Goal: Task Accomplishment & Management: Manage account settings

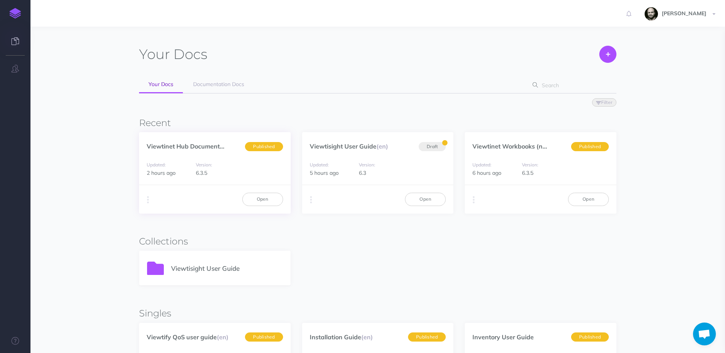
click at [157, 142] on div "Viewtinet Hub Document... Published" at bounding box center [215, 142] width 152 height 20
click at [155, 148] on link "Viewtinet Hub Document..." at bounding box center [186, 146] width 78 height 8
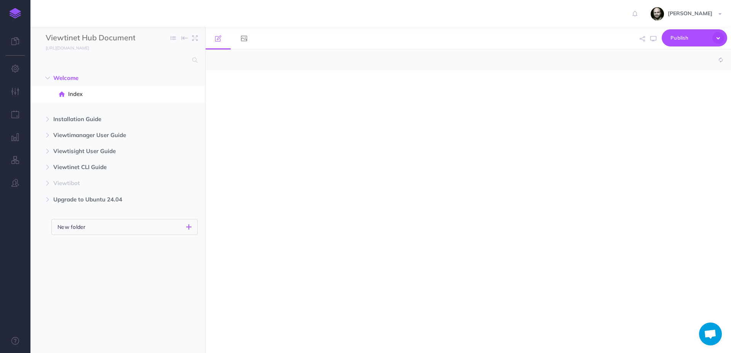
select select "null"
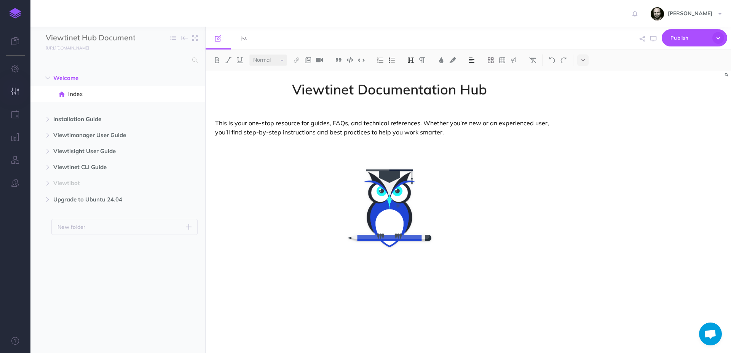
click at [20, 89] on button "button" at bounding box center [15, 91] width 30 height 23
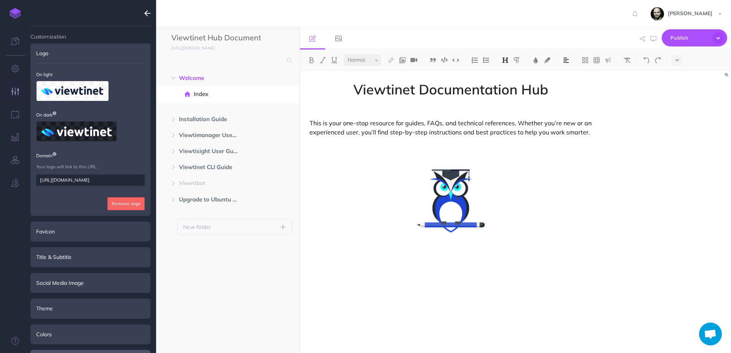
scroll to position [101, 0]
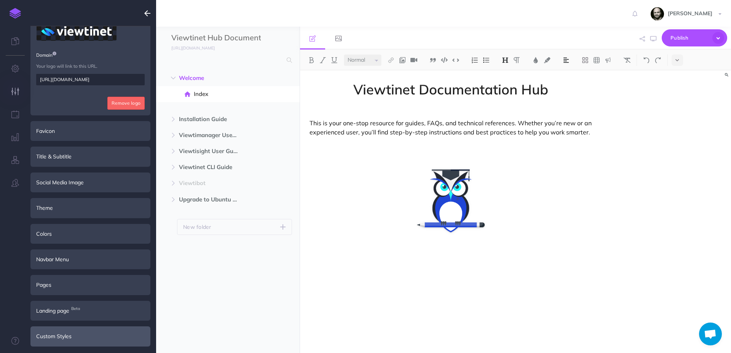
click at [64, 338] on div "Custom Styles" at bounding box center [90, 337] width 120 height 20
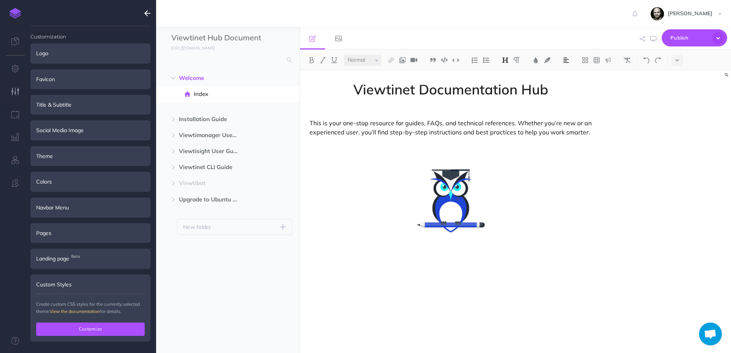
click at [90, 327] on button "Customize" at bounding box center [90, 329] width 109 height 13
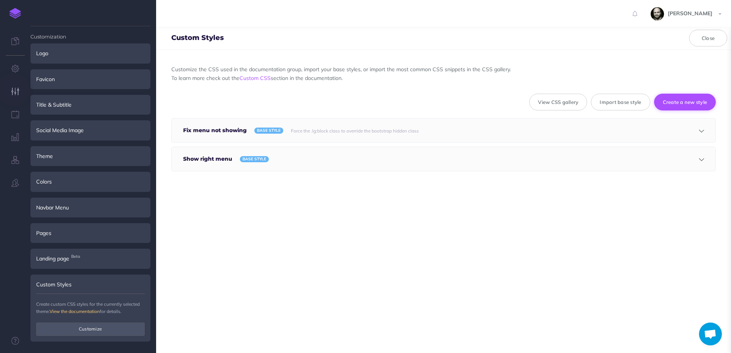
click at [695, 100] on button "Create a new style" at bounding box center [686, 102] width 62 height 17
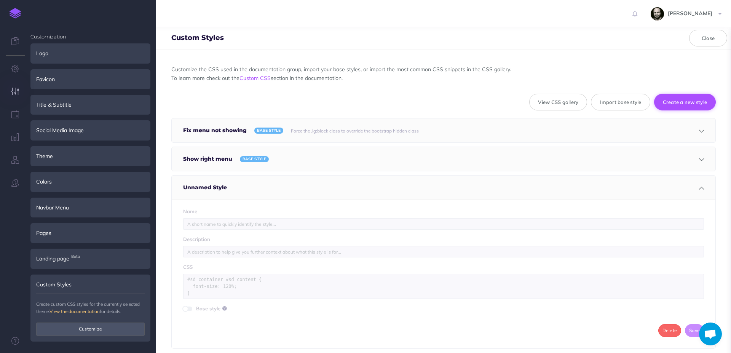
scroll to position [26, 0]
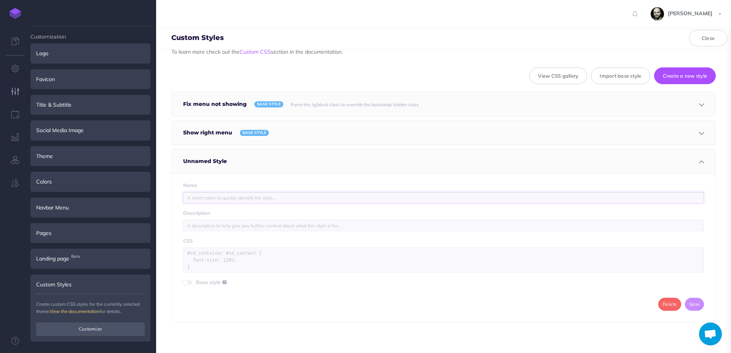
click at [238, 199] on input "text" at bounding box center [443, 197] width 521 height 11
type input "Contenedor Blanco"
click at [221, 261] on textarea at bounding box center [443, 260] width 521 height 25
paste textarea "/* Aísla la zona de SnazzyDocs y evita herencias del tema */ #sd_container { is…"
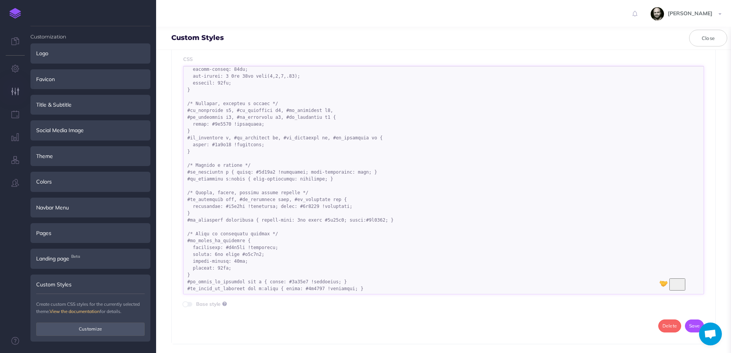
scroll to position [230, 0]
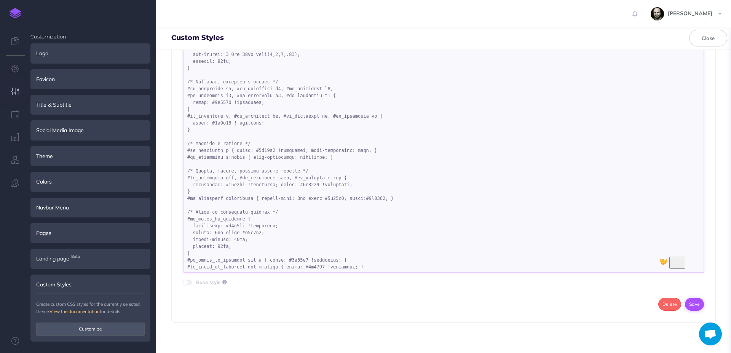
type textarea "/* Aísla la zona de SnazzyDocs y evita herencias del tema */ #sd_container { is…"
click at [685, 304] on button "Save" at bounding box center [694, 304] width 19 height 13
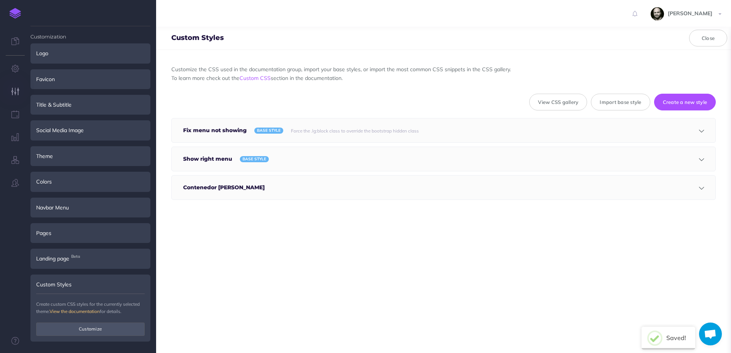
scroll to position [0, 0]
click at [718, 37] on button "Close" at bounding box center [709, 38] width 38 height 17
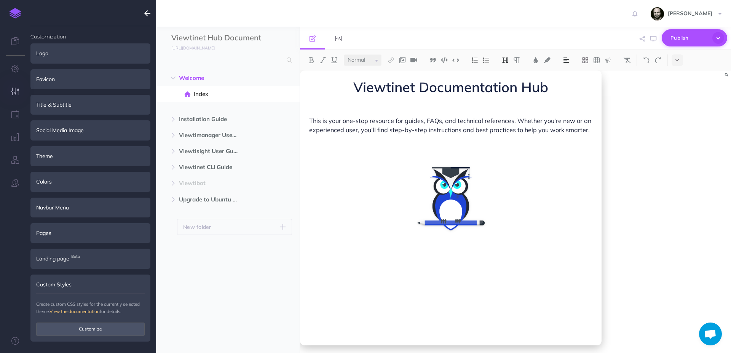
click at [692, 37] on span "Publish" at bounding box center [690, 38] width 38 height 12
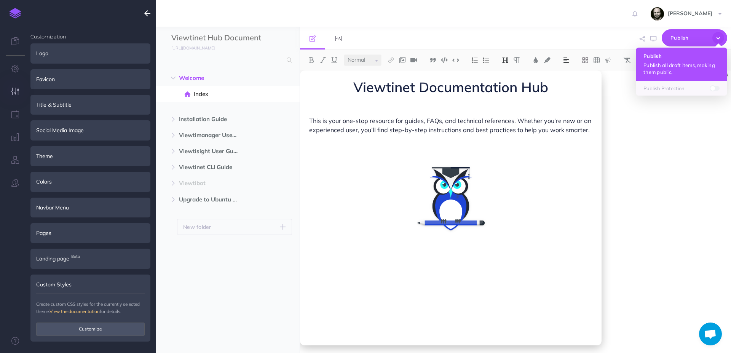
click at [679, 55] on h4 "Publish" at bounding box center [682, 55] width 76 height 5
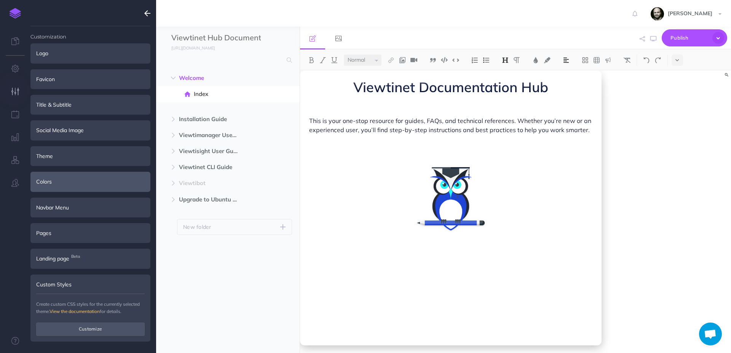
click at [66, 177] on div "Colors" at bounding box center [90, 182] width 120 height 20
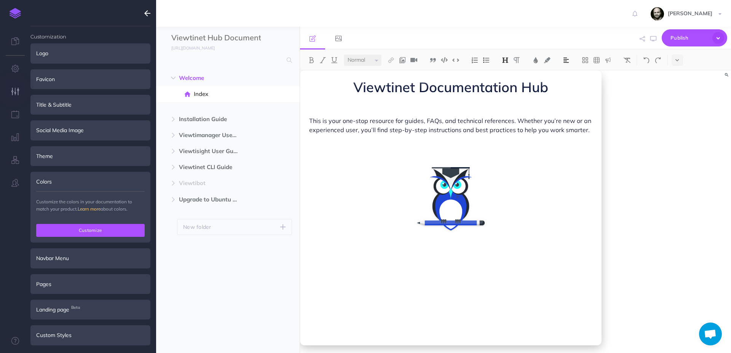
click at [72, 230] on button "Customize" at bounding box center [90, 230] width 109 height 13
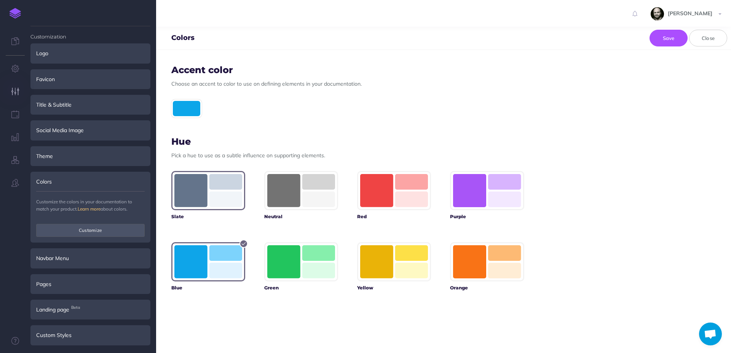
click at [201, 195] on rect "button" at bounding box center [190, 190] width 33 height 33
click at [675, 34] on button "Save" at bounding box center [669, 38] width 38 height 17
click at [662, 47] on div "Colors Save Close" at bounding box center [443, 38] width 575 height 23
click at [663, 40] on button "Save" at bounding box center [669, 38] width 38 height 17
click at [712, 37] on button "Close" at bounding box center [709, 38] width 38 height 17
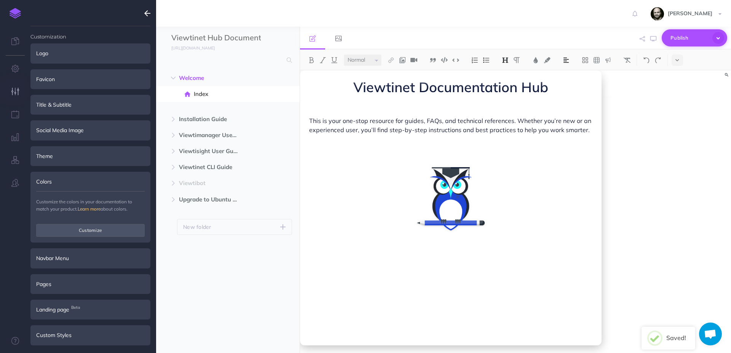
click at [685, 38] on span "Publish" at bounding box center [690, 38] width 38 height 12
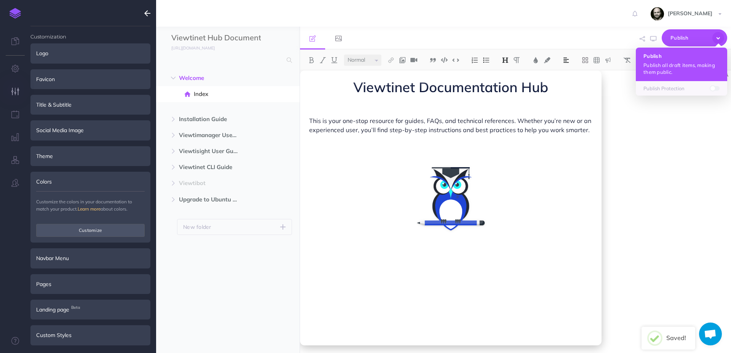
click at [669, 62] on p "Publish all draft items, making them public." at bounding box center [682, 69] width 76 height 14
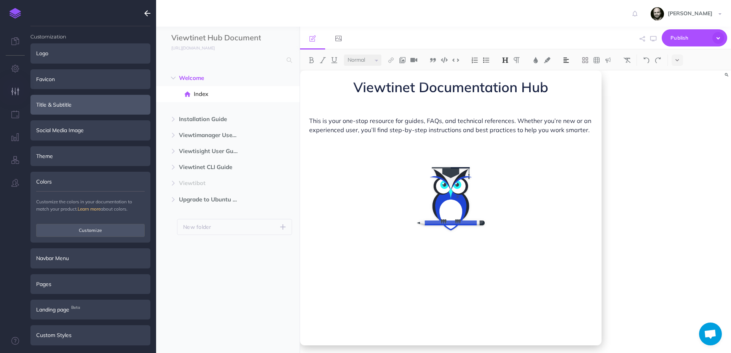
click at [56, 106] on div "Title & Subtitle" at bounding box center [90, 105] width 120 height 20
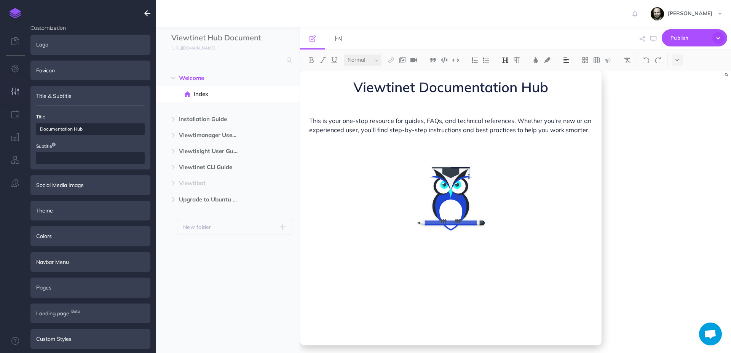
scroll to position [11, 0]
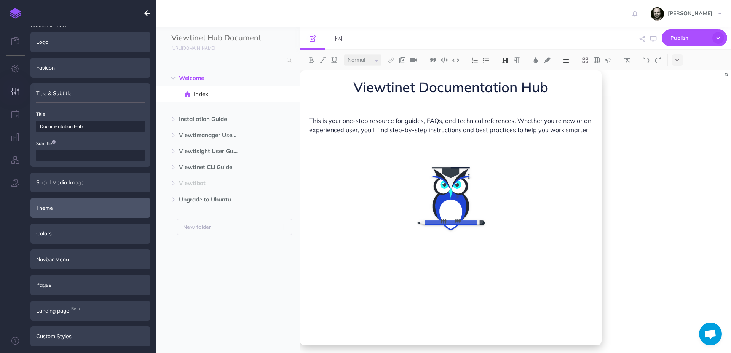
click at [56, 205] on div "Theme" at bounding box center [90, 208] width 120 height 20
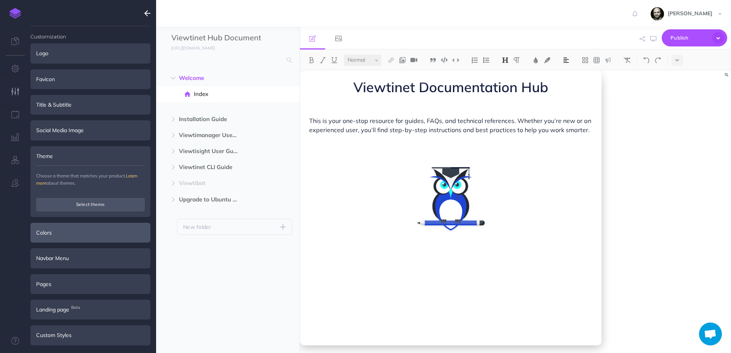
click at [57, 240] on div "Colors" at bounding box center [90, 233] width 120 height 20
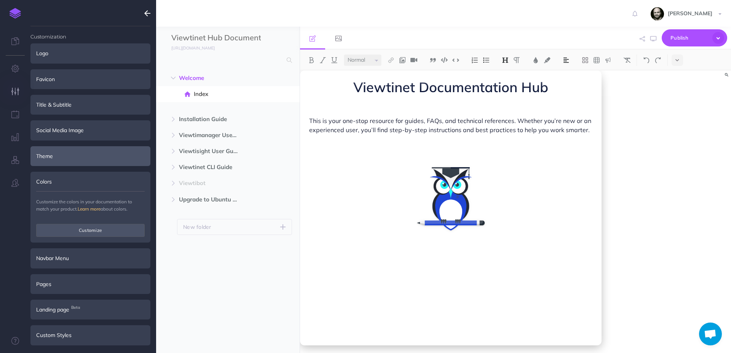
click at [63, 156] on div "Theme" at bounding box center [90, 156] width 120 height 20
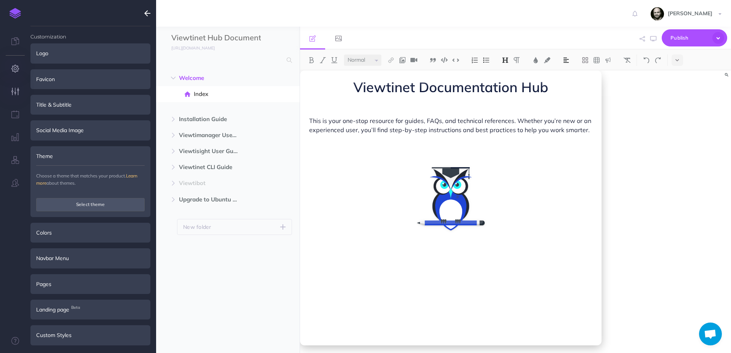
click at [18, 65] on icon "button" at bounding box center [15, 69] width 8 height 8
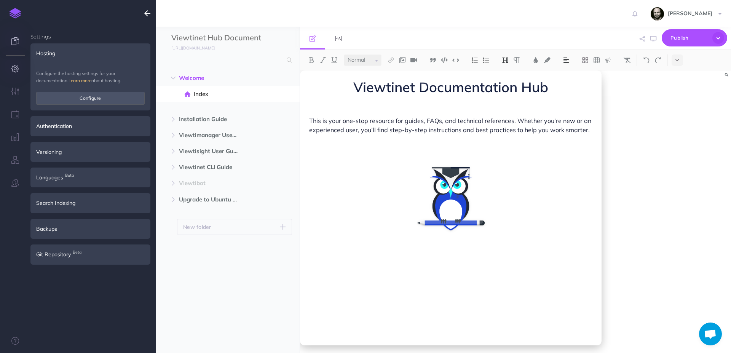
click at [14, 44] on icon at bounding box center [15, 41] width 8 height 8
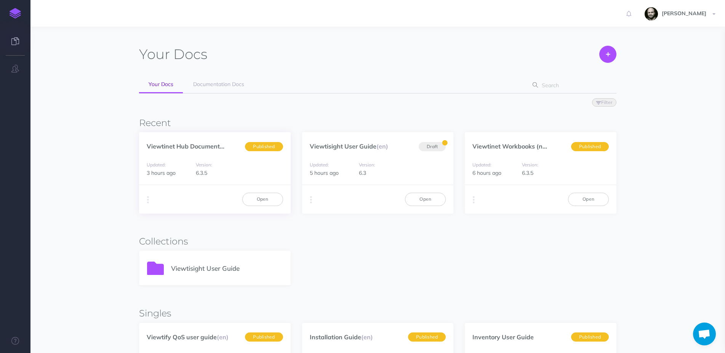
click at [184, 143] on p "Viewtinet Hub Document..." at bounding box center [186, 146] width 78 height 8
click at [183, 146] on link "Viewtinet Hub Document..." at bounding box center [186, 146] width 78 height 8
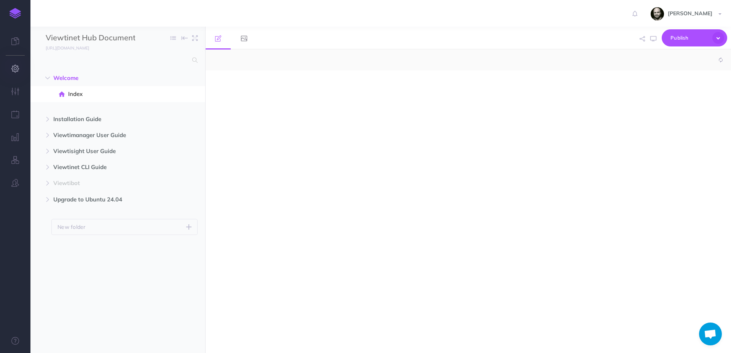
select select "null"
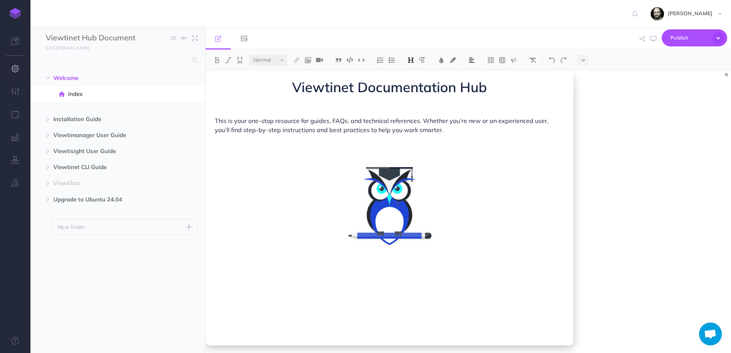
click at [14, 71] on icon "button" at bounding box center [15, 69] width 8 height 8
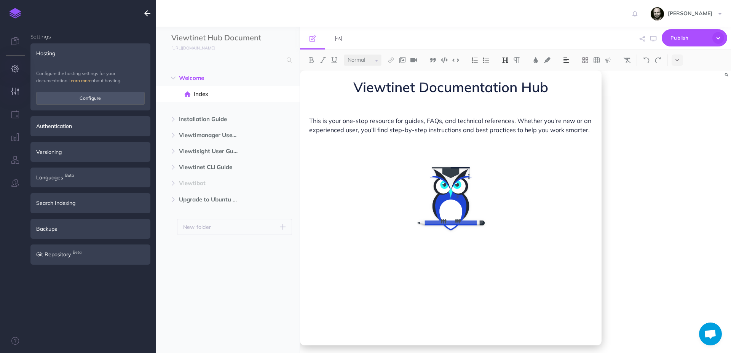
click at [14, 91] on icon "button" at bounding box center [15, 92] width 8 height 8
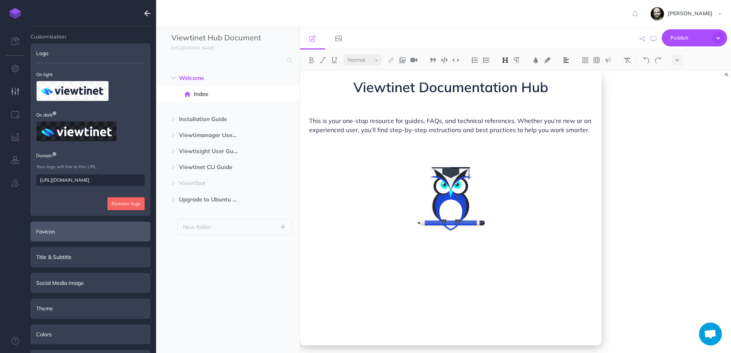
scroll to position [101, 0]
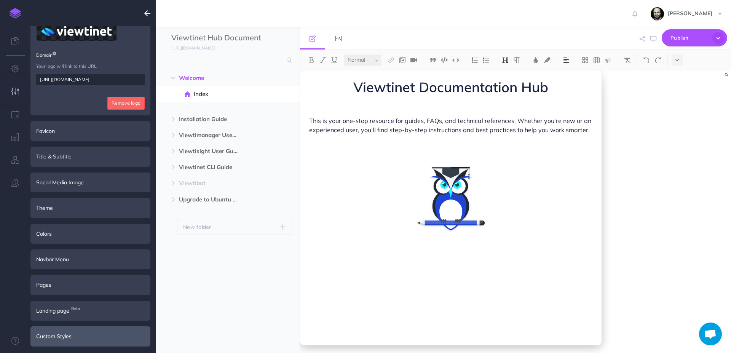
click at [61, 335] on div "Custom Styles" at bounding box center [90, 337] width 120 height 20
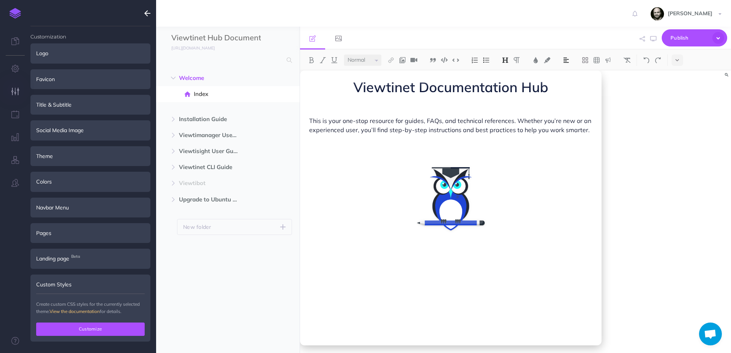
click at [61, 329] on button "Customize" at bounding box center [90, 329] width 109 height 13
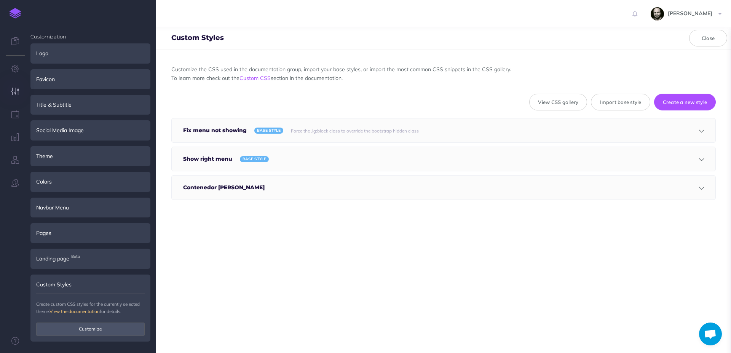
click at [272, 187] on div at bounding box center [460, 188] width 376 height 24
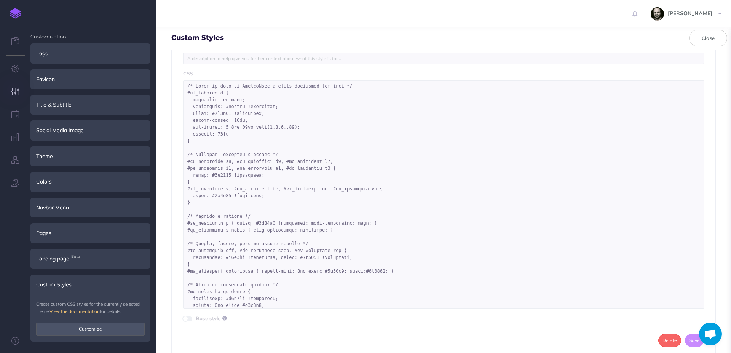
scroll to position [219, 0]
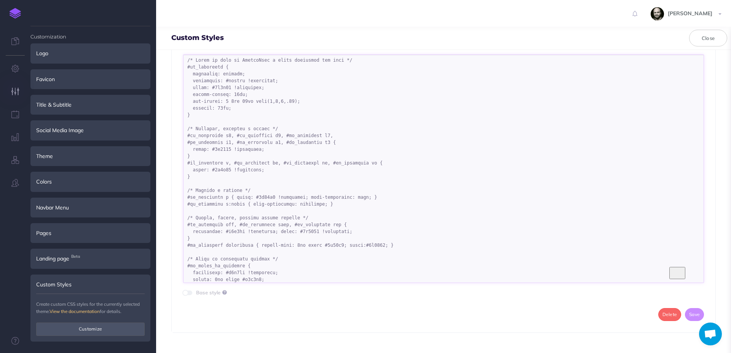
drag, startPoint x: 211, startPoint y: 171, endPoint x: 228, endPoint y: 171, distance: 17.5
click at [228, 171] on textarea "To enrich screen reader interactions, please activate Accessibility in Grammarl…" at bounding box center [443, 168] width 521 height 229
drag, startPoint x: 210, startPoint y: 149, endPoint x: 228, endPoint y: 150, distance: 18.7
click at [228, 150] on textarea "To enrich screen reader interactions, please activate Accessibility in Grammarl…" at bounding box center [443, 168] width 521 height 229
click at [246, 175] on textarea "To enrich screen reader interactions, please activate Accessibility in Grammarl…" at bounding box center [443, 168] width 521 height 229
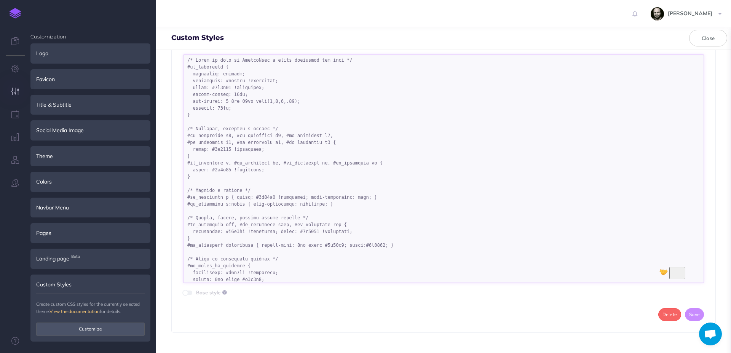
scroll to position [0, 0]
click at [208, 121] on textarea "To enrich screen reader interactions, please activate Accessibility in Grammarl…" at bounding box center [443, 168] width 521 height 229
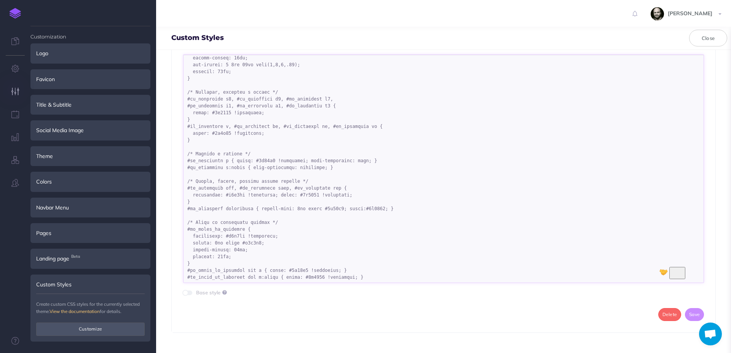
scroll to position [43, 0]
drag, startPoint x: 198, startPoint y: 120, endPoint x: 290, endPoint y: 319, distance: 218.9
click at [290, 283] on textarea "To enrich screen reader interactions, please activate Accessibility in Grammarl…" at bounding box center [443, 168] width 521 height 229
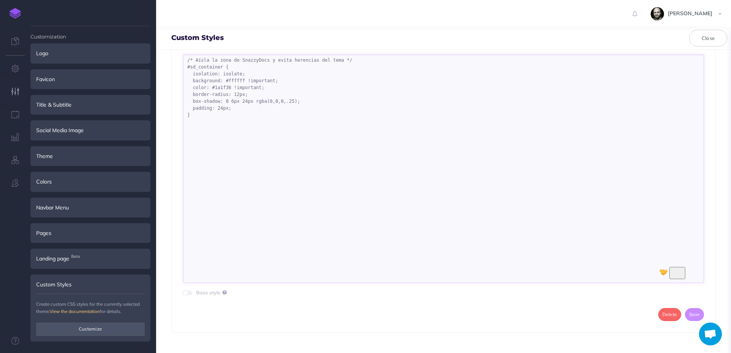
scroll to position [0, 0]
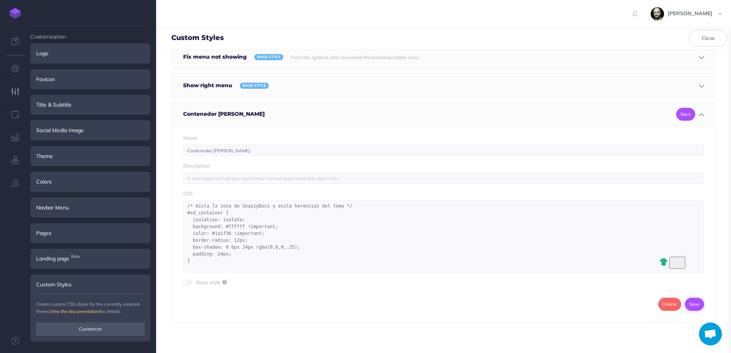
click at [693, 302] on button "Save" at bounding box center [694, 304] width 19 height 13
click at [207, 266] on textarea "/* Aísla la zona de SnazzyDocs y evita herencias del tema */ #sd_container { is…" at bounding box center [443, 236] width 521 height 72
paste textarea "/* Cabecera, párrafos y listas */ #sd_container h1, #sd_container h2, #sd_conta…"
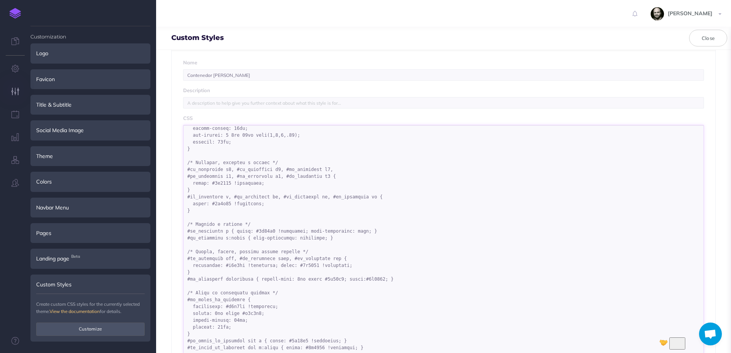
scroll to position [43, 0]
click at [243, 220] on textarea "To enrich screen reader interactions, please activate Accessibility in Grammarl…" at bounding box center [443, 239] width 521 height 229
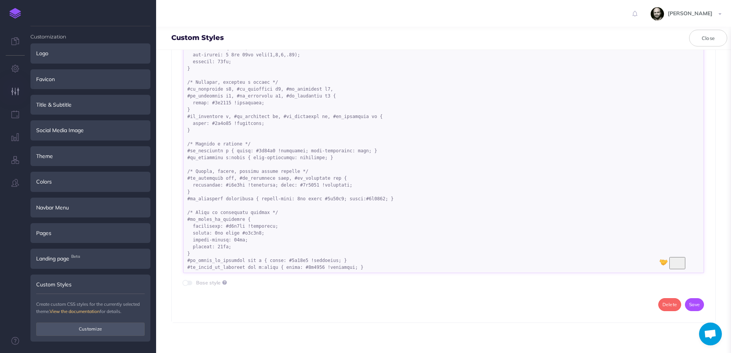
scroll to position [230, 0]
click at [289, 255] on textarea "To enrich screen reader interactions, please activate Accessibility in Grammarl…" at bounding box center [443, 158] width 521 height 229
click at [228, 231] on textarea "To enrich screen reader interactions, please activate Accessibility in Grammarl…" at bounding box center [443, 158] width 521 height 229
drag, startPoint x: 184, startPoint y: 204, endPoint x: 403, endPoint y: 262, distance: 227.3
click at [403, 262] on textarea "To enrich screen reader interactions, please activate Accessibility in Grammarl…" at bounding box center [443, 158] width 521 height 229
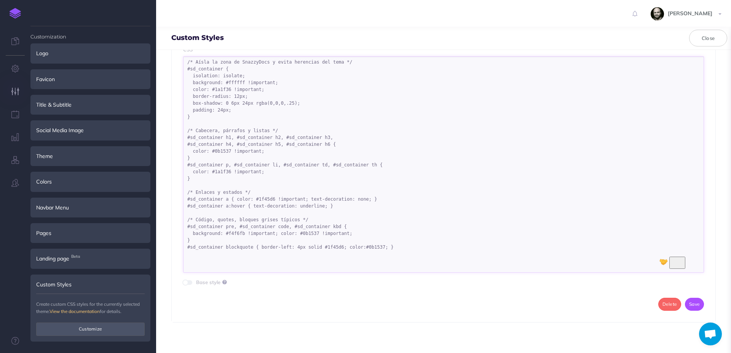
scroll to position [0, 0]
paste textarea "/* Tabla de contenidos lateral */ #sd_table_of_contents { background: #f8f9fe !…"
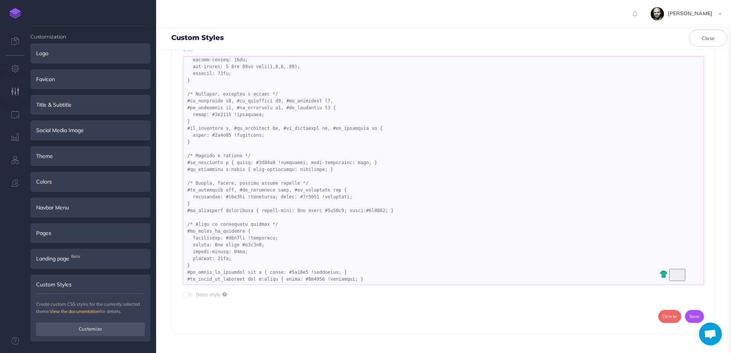
scroll to position [43, 0]
drag, startPoint x: 186, startPoint y: 214, endPoint x: 400, endPoint y: 276, distance: 222.9
click at [400, 276] on textarea "To enrich screen reader interactions, please activate Accessibility in Grammarl…" at bounding box center [443, 170] width 521 height 229
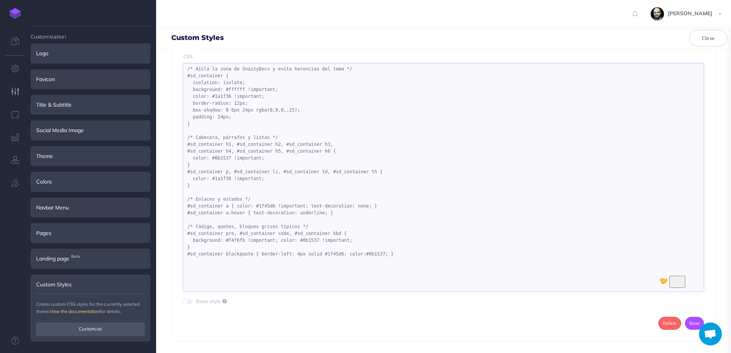
scroll to position [0, 0]
type textarea "/* Aísla la zona de SnazzyDocs y evita herencias del tema */ #sd_container { is…"
click at [688, 304] on button "Save" at bounding box center [694, 304] width 19 height 13
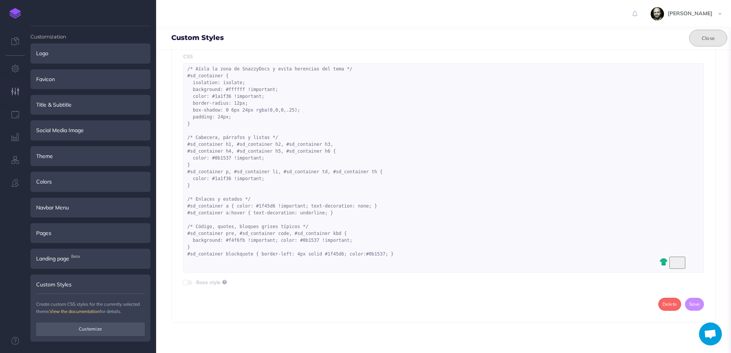
click at [712, 33] on button "Close" at bounding box center [709, 38] width 38 height 17
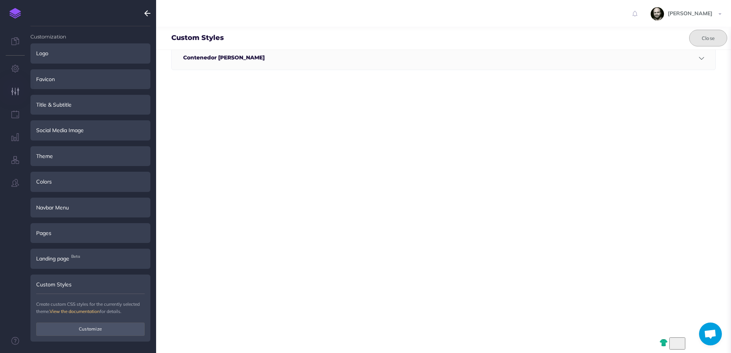
scroll to position [130, 0]
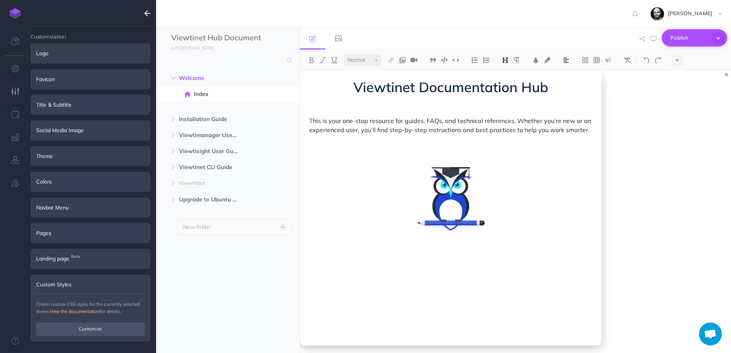
click at [694, 37] on span "Publish" at bounding box center [690, 38] width 38 height 12
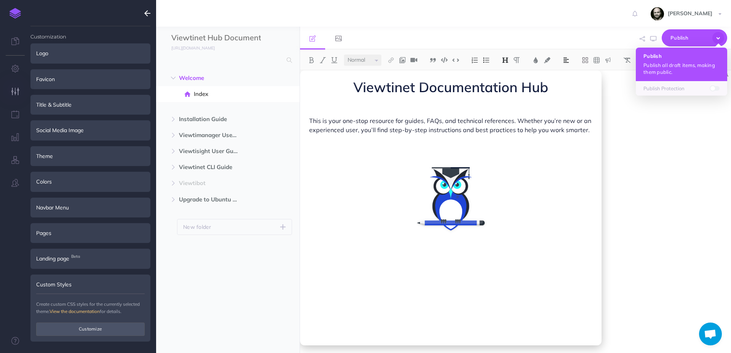
click at [680, 63] on p "Publish all draft items, making them public." at bounding box center [682, 69] width 76 height 14
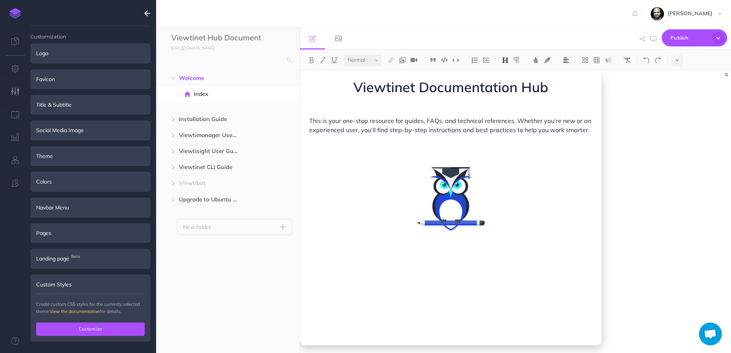
click at [60, 326] on button "Customize" at bounding box center [90, 329] width 109 height 13
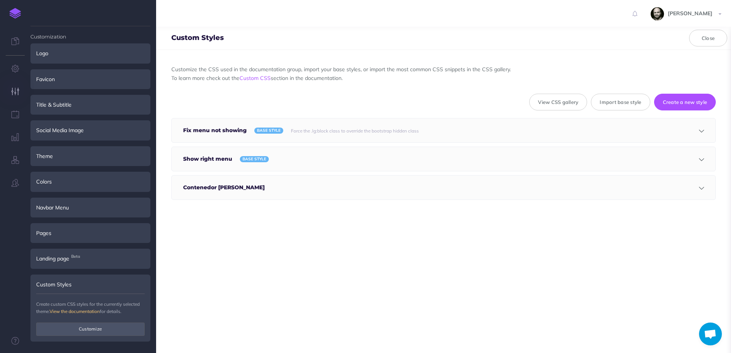
click at [272, 197] on div at bounding box center [460, 188] width 376 height 24
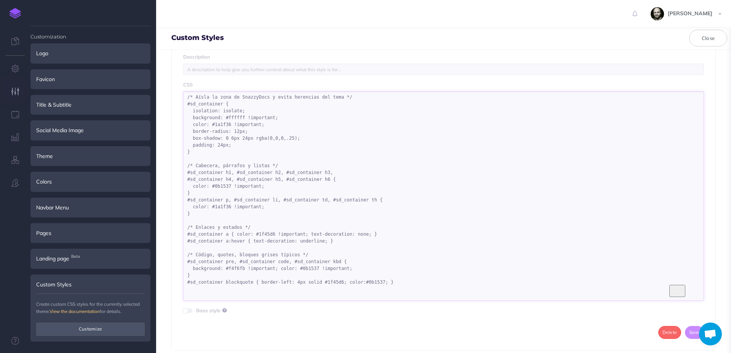
scroll to position [137, 0]
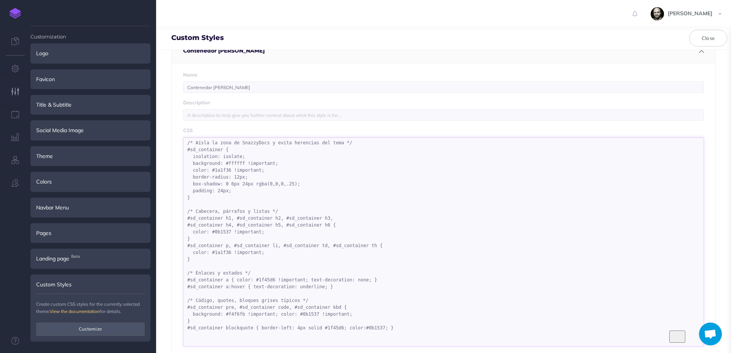
drag, startPoint x: 399, startPoint y: 251, endPoint x: 178, endPoint y: 41, distance: 305.3
click at [183, 137] on textarea "/* Aísla la zona de SnazzyDocs y evita herencias del tema */ #sd_container { is…" at bounding box center [443, 242] width 521 height 210
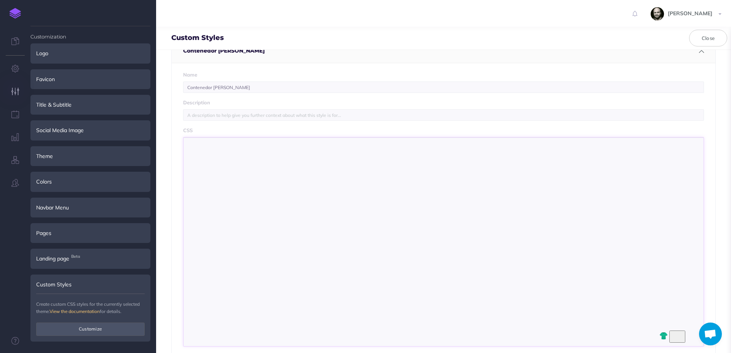
scroll to position [26, 0]
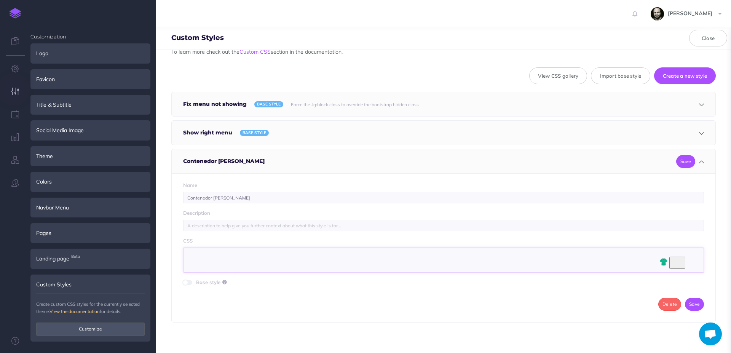
paste textarea "/* Contenedor principal: sólo le damos fondo, borde y padding */ #sd_container …"
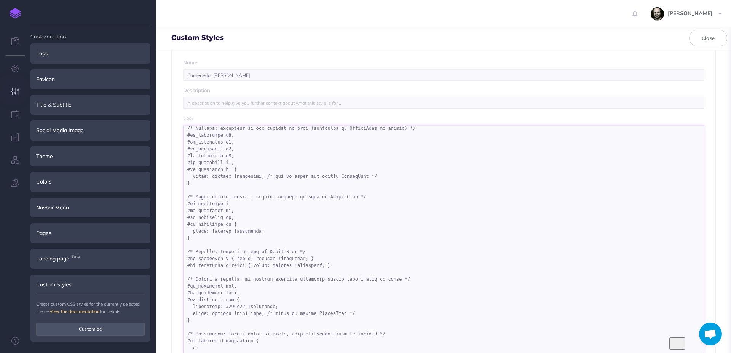
scroll to position [230, 0]
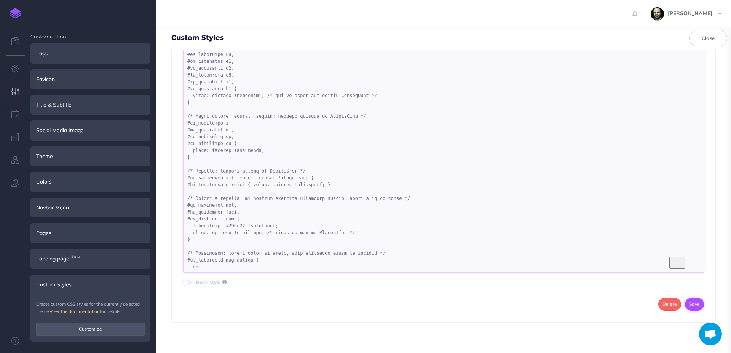
type textarea "/* Contenedor principal: sólo le damos fondo, borde y padding */ #sd_container …"
click at [690, 304] on button "Save" at bounding box center [694, 304] width 19 height 13
click at [707, 41] on button "Close" at bounding box center [709, 38] width 38 height 17
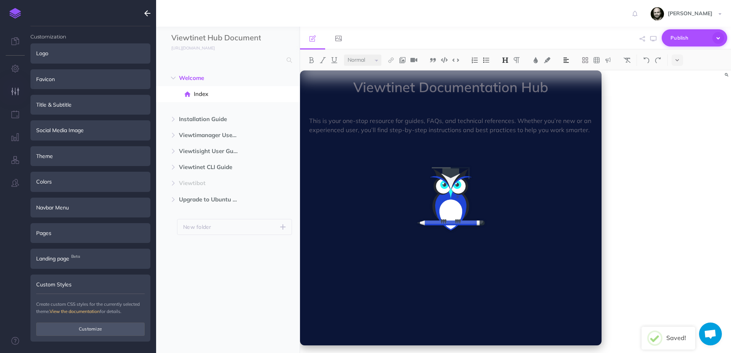
click at [693, 38] on span "Publish" at bounding box center [690, 38] width 38 height 12
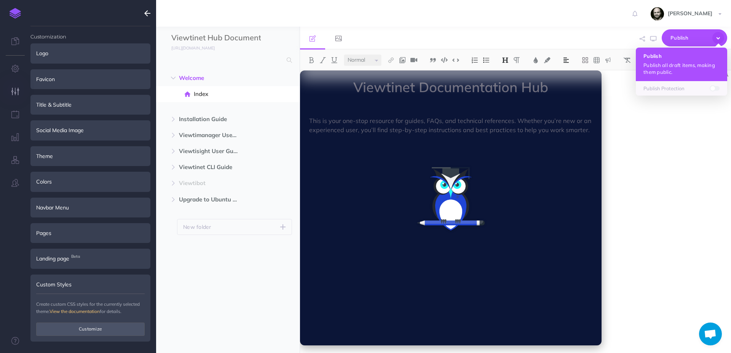
click at [671, 69] on p "Publish all draft items, making them public." at bounding box center [682, 69] width 76 height 14
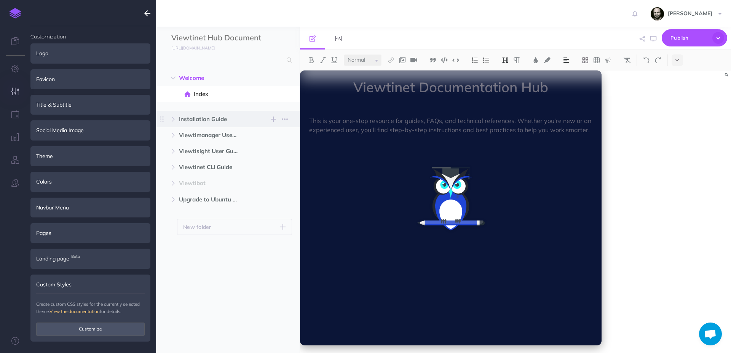
click at [196, 122] on span "Installation Guide" at bounding box center [212, 119] width 66 height 9
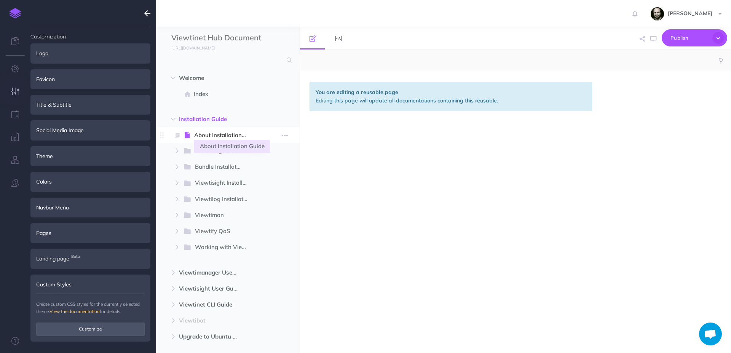
select select "null"
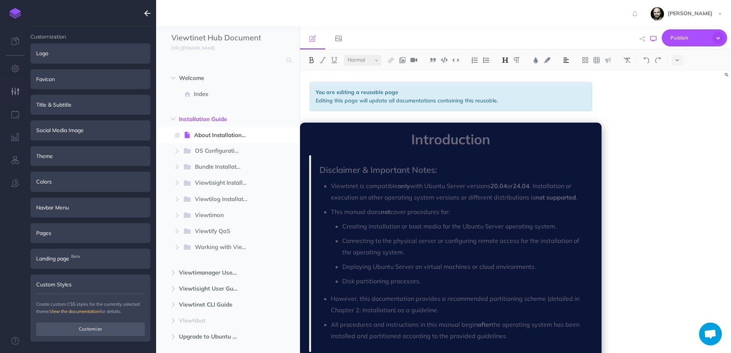
click at [656, 36] on icon "button" at bounding box center [654, 39] width 6 height 6
click at [358, 145] on span "Introduction" at bounding box center [451, 139] width 284 height 15
click at [16, 68] on icon "button" at bounding box center [15, 69] width 8 height 8
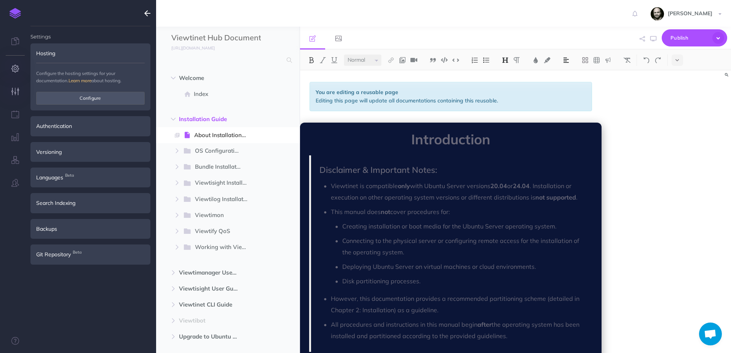
click at [16, 87] on button "button" at bounding box center [15, 91] width 30 height 23
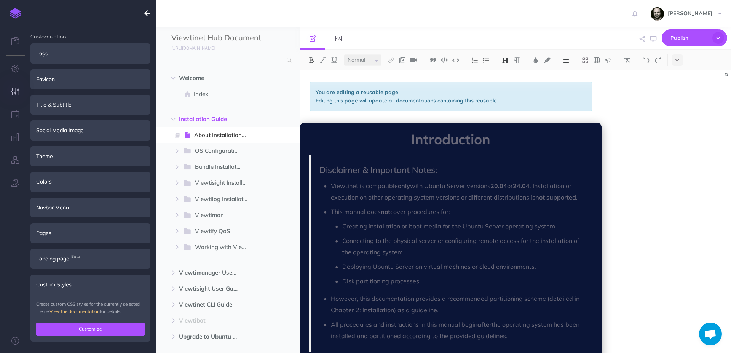
click at [91, 332] on button "Customize" at bounding box center [90, 329] width 109 height 13
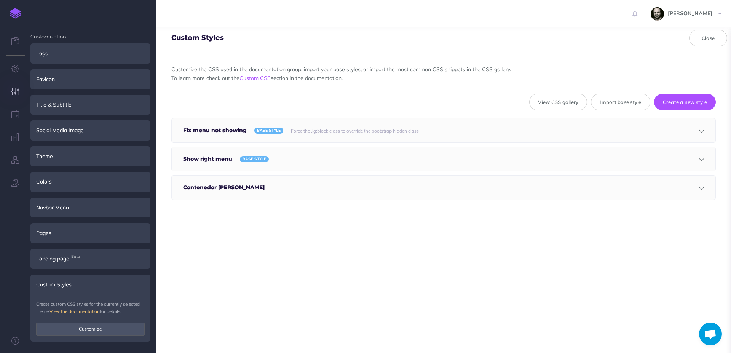
click at [242, 184] on h5 "Contenedor Blanco" at bounding box center [225, 188] width 85 height 24
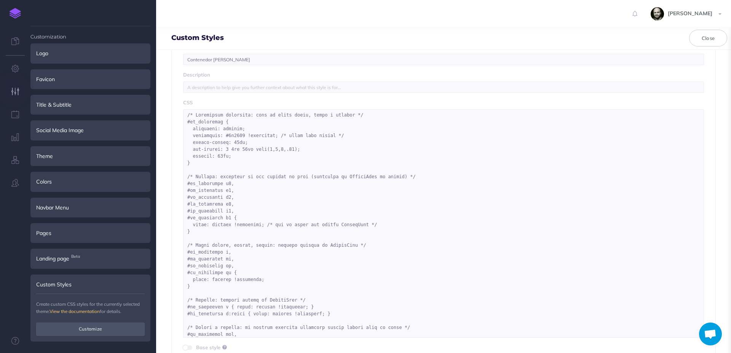
scroll to position [85, 0]
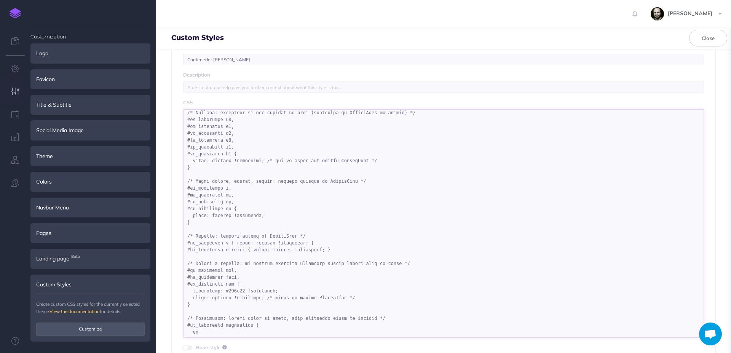
click at [253, 117] on textarea at bounding box center [443, 223] width 521 height 229
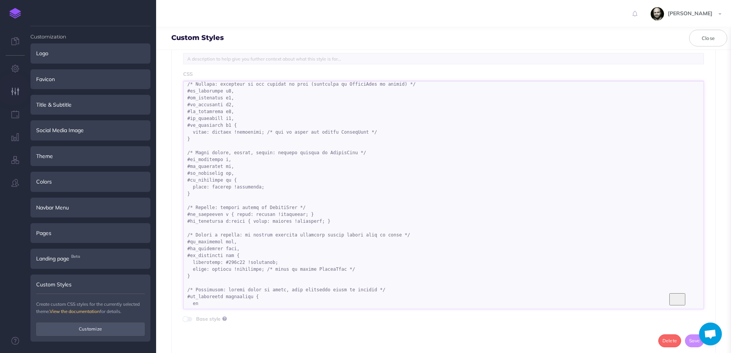
scroll to position [230, 0]
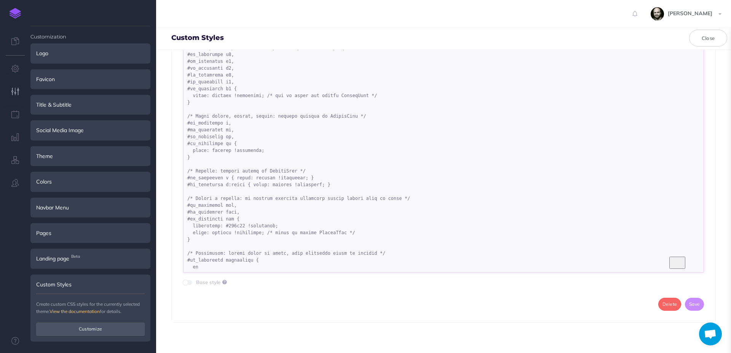
drag, startPoint x: 187, startPoint y: 169, endPoint x: 363, endPoint y: 368, distance: 265.6
click at [363, 273] on textarea "To enrich screen reader interactions, please activate Accessibility in Grammarl…" at bounding box center [443, 158] width 521 height 229
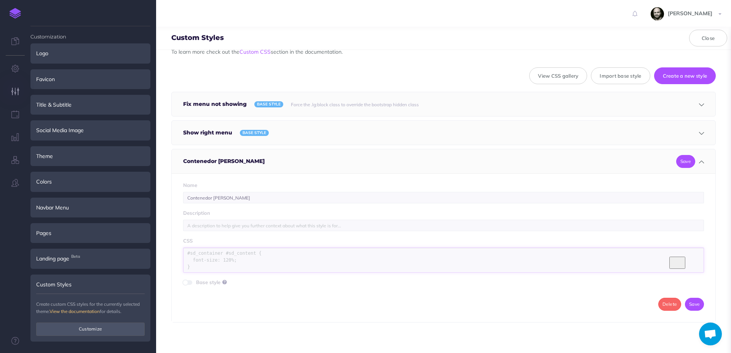
scroll to position [0, 0]
paste textarea "/* Aísla la zona de SnazzyDocs y evita herencias del tema */ #sd_container { is…"
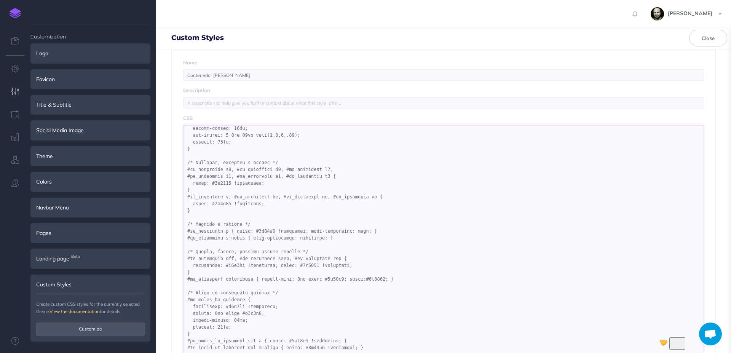
scroll to position [43, 0]
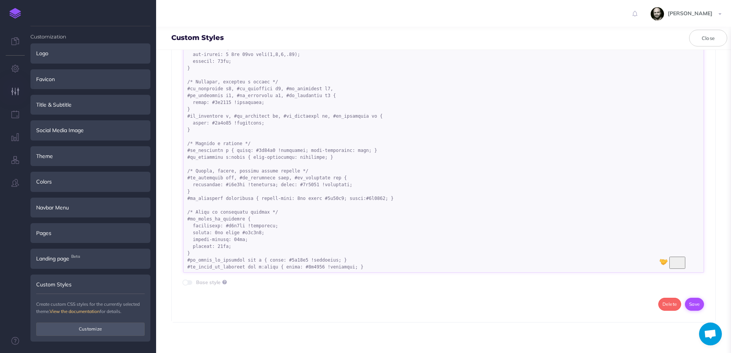
type textarea "/* Aísla la zona de SnazzyDocs y evita herencias del tema */ #sd_container { is…"
click at [693, 303] on button "Save" at bounding box center [694, 304] width 19 height 13
click at [714, 40] on button "Close" at bounding box center [709, 38] width 38 height 17
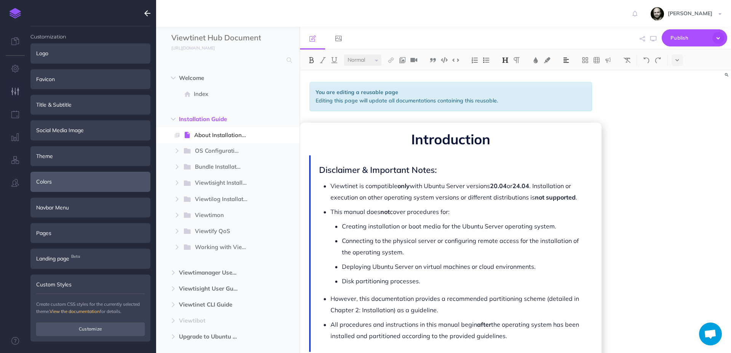
click at [74, 185] on div "Colors" at bounding box center [90, 182] width 120 height 20
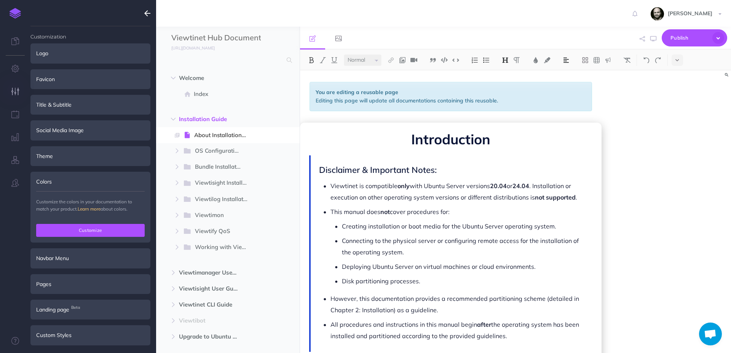
click at [73, 232] on button "Customize" at bounding box center [90, 230] width 109 height 13
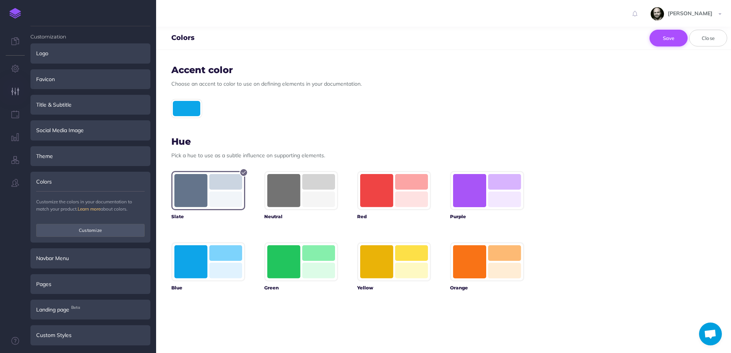
click at [675, 37] on button "Save" at bounding box center [669, 38] width 38 height 17
click at [717, 37] on button "Close" at bounding box center [709, 38] width 38 height 17
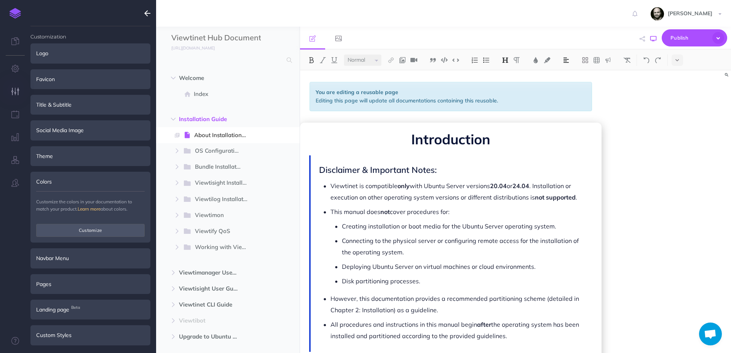
click at [653, 38] on icon "button" at bounding box center [654, 39] width 6 height 6
click at [662, 134] on div "You are editing a reusable page Editing this page will update all documentation…" at bounding box center [516, 211] width 432 height 283
click at [51, 333] on div "Custom Styles" at bounding box center [90, 335] width 120 height 20
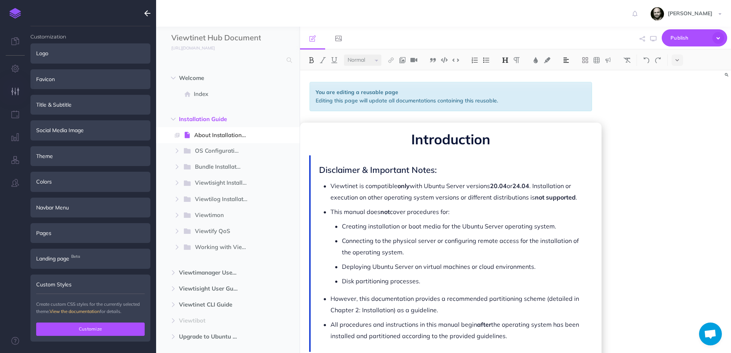
click at [52, 330] on button "Customize" at bounding box center [90, 329] width 109 height 13
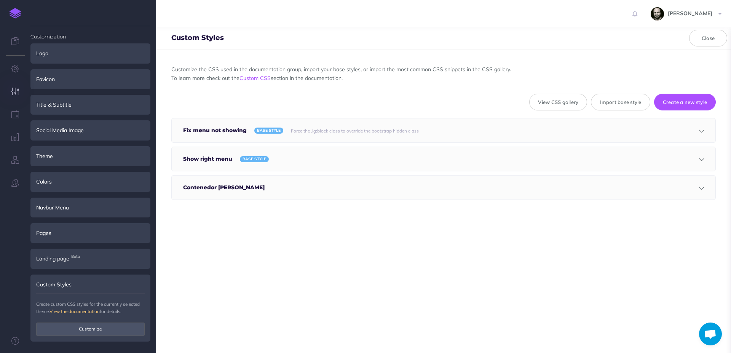
click at [217, 189] on h5 "Contenedor Blanco" at bounding box center [225, 188] width 85 height 24
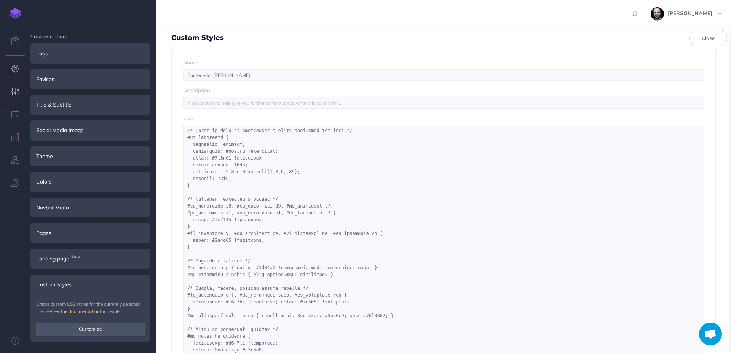
click at [15, 68] on icon "button" at bounding box center [15, 69] width 8 height 8
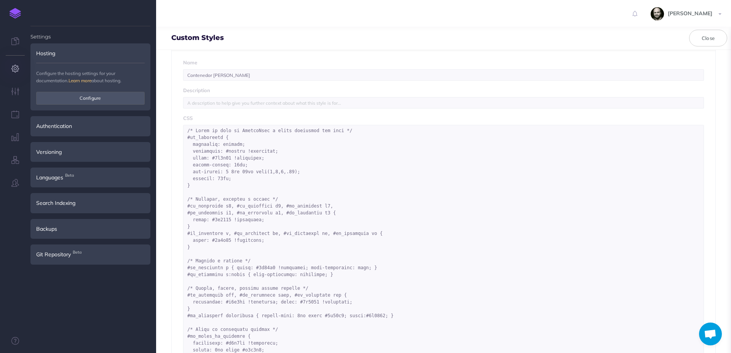
click at [698, 29] on div "Custom Styles Close" at bounding box center [443, 38] width 575 height 23
click at [701, 35] on button "Close" at bounding box center [709, 38] width 38 height 17
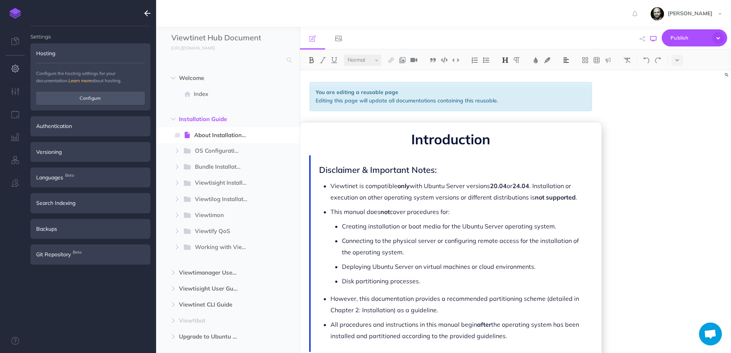
click at [655, 39] on icon "button" at bounding box center [654, 39] width 6 height 6
click at [685, 34] on span "Publish" at bounding box center [690, 38] width 38 height 12
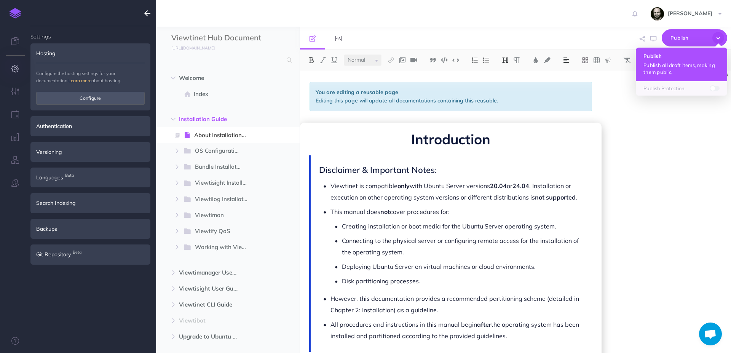
click at [680, 63] on p "Publish all draft items, making them public." at bounding box center [682, 69] width 76 height 14
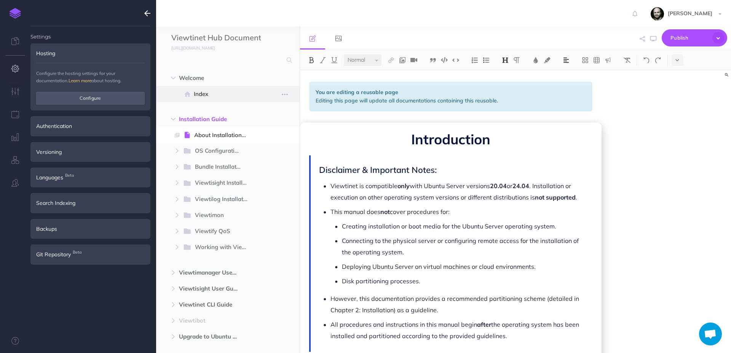
click at [196, 92] on span "Index" at bounding box center [224, 94] width 60 height 9
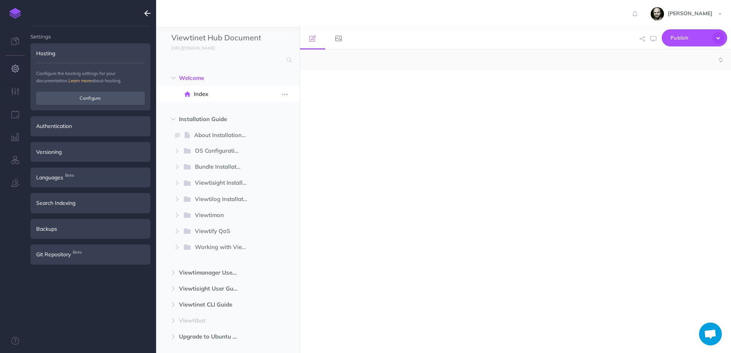
select select "null"
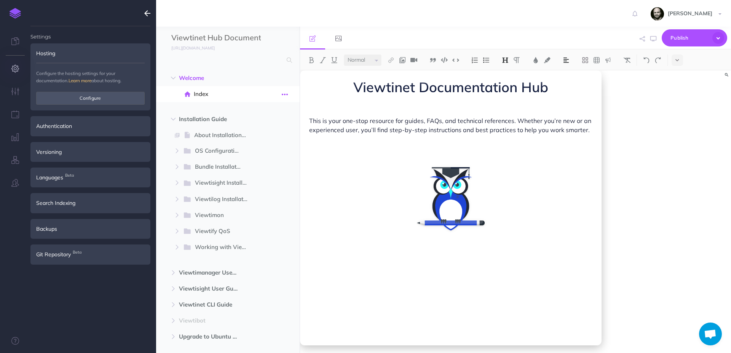
click at [286, 96] on icon "button" at bounding box center [285, 94] width 6 height 9
click at [258, 149] on link "Settings" at bounding box center [263, 145] width 57 height 13
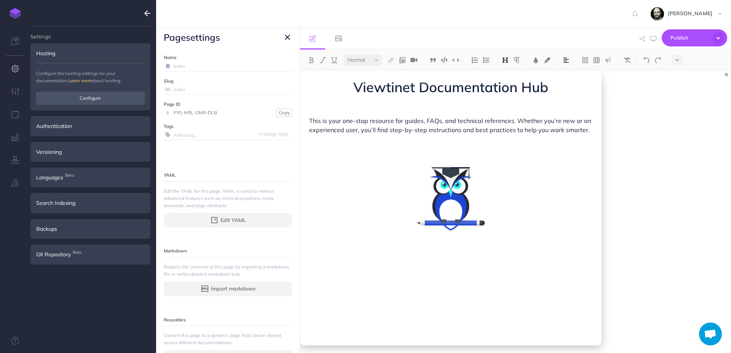
click at [290, 40] on icon "button" at bounding box center [287, 37] width 5 height 9
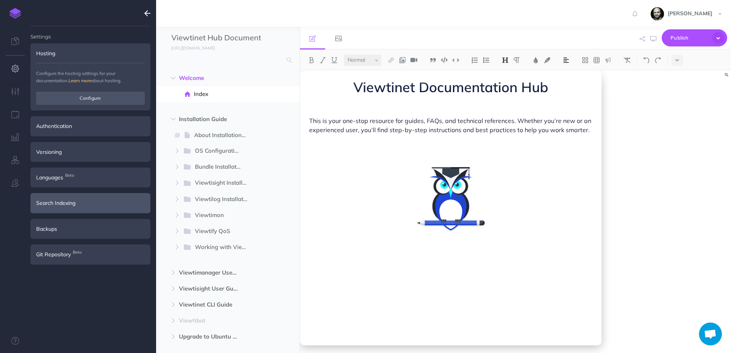
click at [89, 202] on div "Search Indexing" at bounding box center [90, 203] width 120 height 20
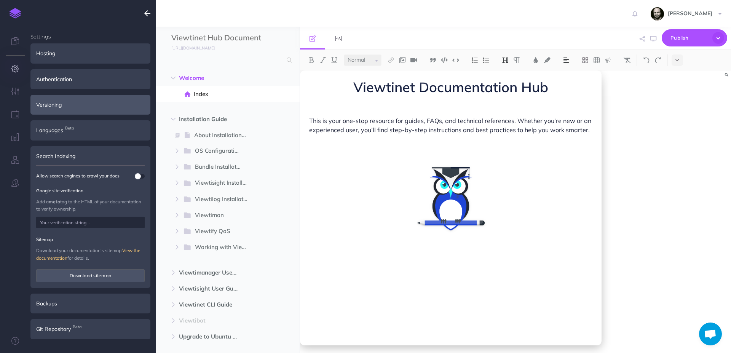
click at [75, 106] on div "Versioning" at bounding box center [90, 105] width 120 height 20
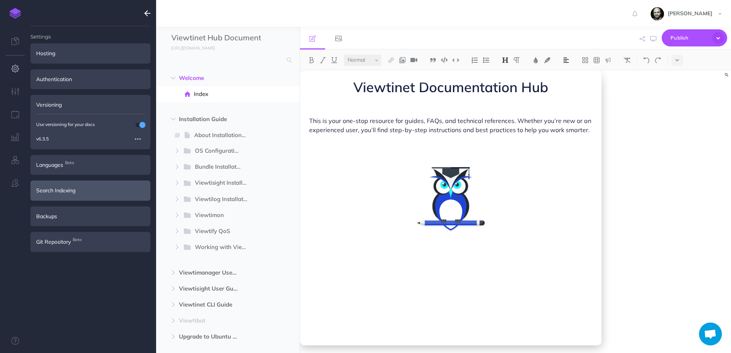
click at [80, 195] on div "Search Indexing" at bounding box center [90, 191] width 120 height 20
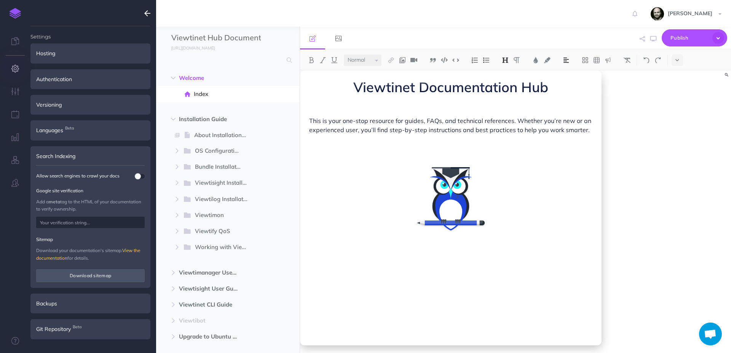
click at [90, 92] on ul "Settings Hosting Configure the hosting settings for your documentation. Learn m…" at bounding box center [90, 192] width 120 height 333
click at [92, 82] on div "Authentication" at bounding box center [90, 79] width 120 height 20
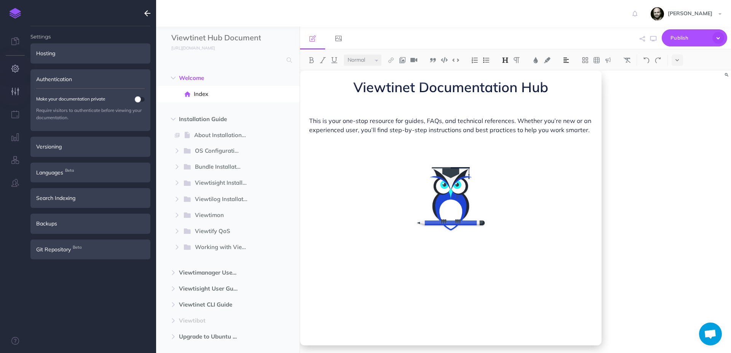
click at [20, 90] on button "button" at bounding box center [15, 91] width 30 height 23
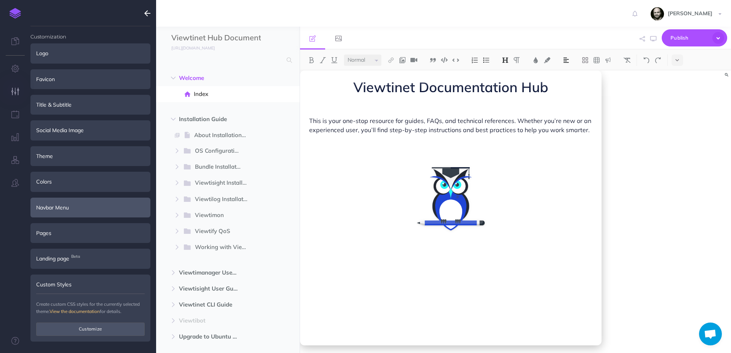
click at [78, 210] on div "Navbar Menu" at bounding box center [90, 208] width 120 height 20
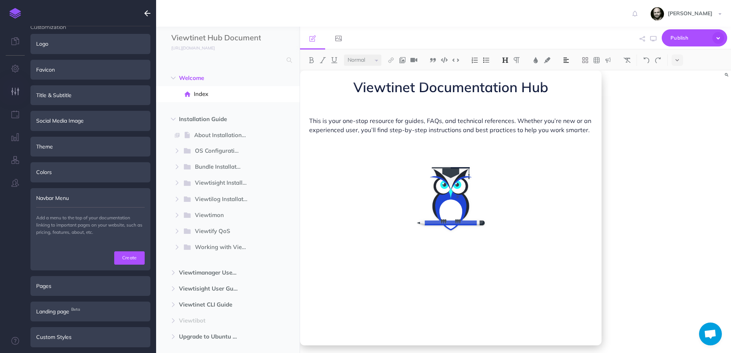
scroll to position [11, 0]
click at [73, 279] on div "Pages" at bounding box center [90, 285] width 120 height 20
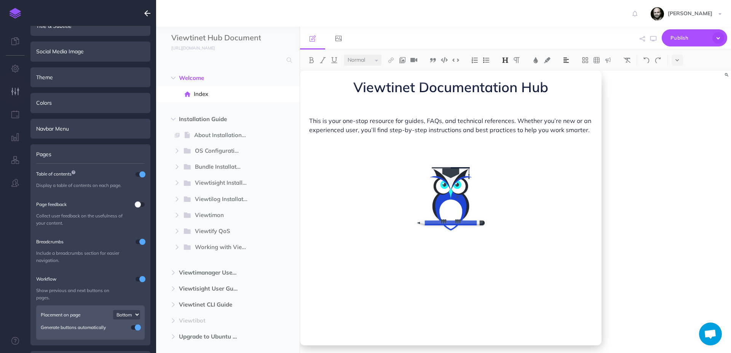
scroll to position [110, 0]
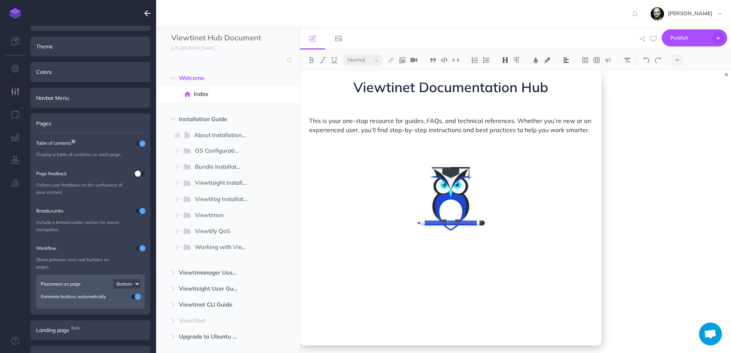
click at [148, 13] on icon "button" at bounding box center [147, 13] width 6 height 9
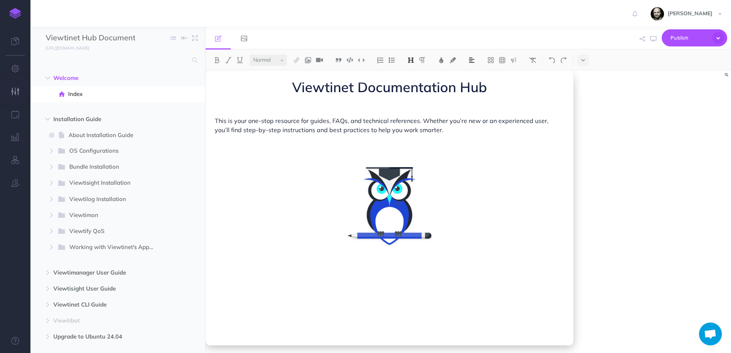
click at [15, 94] on icon "button" at bounding box center [15, 92] width 8 height 8
select select "bottom"
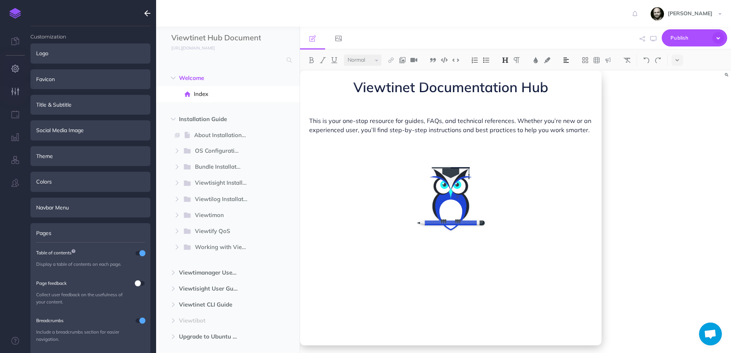
click at [16, 68] on icon "button" at bounding box center [15, 69] width 8 height 8
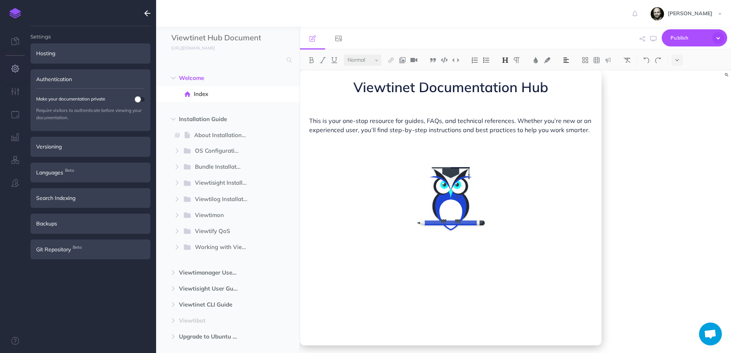
click at [16, 11] on img at bounding box center [15, 13] width 11 height 11
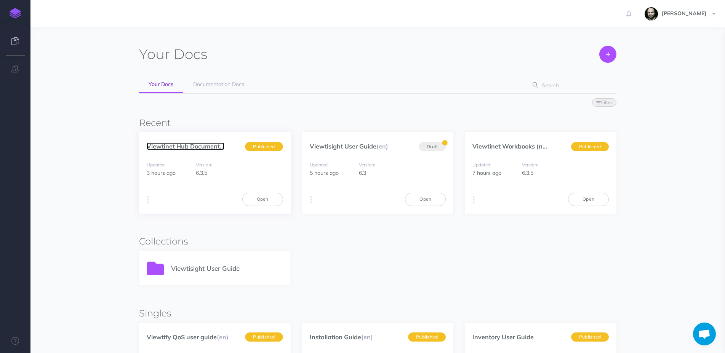
click at [192, 147] on link "Viewtinet Hub Document..." at bounding box center [186, 146] width 78 height 8
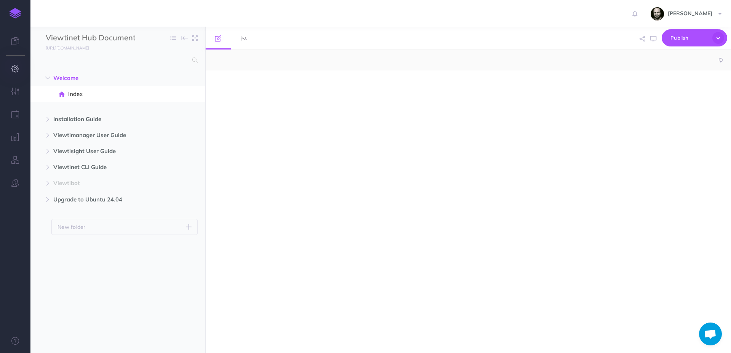
click at [11, 69] on icon "button" at bounding box center [15, 69] width 8 height 8
select select "null"
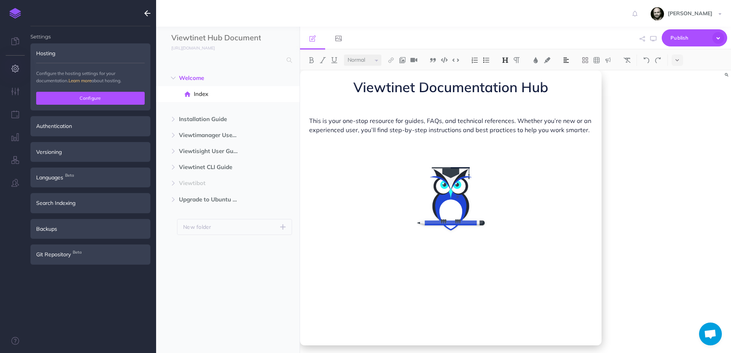
click at [62, 98] on button "Configure" at bounding box center [90, 98] width 109 height 13
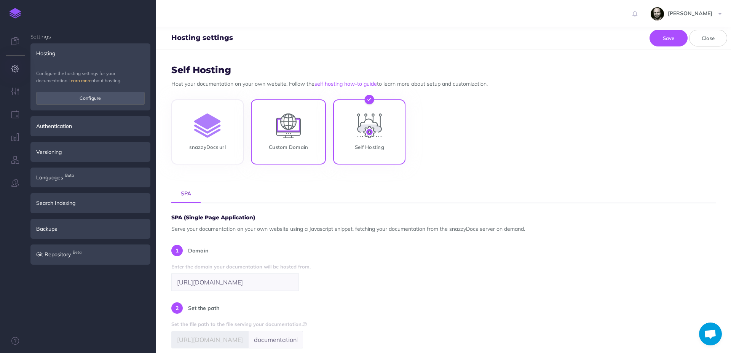
click at [273, 127] on input "Custom Domain" at bounding box center [288, 133] width 75 height 65
radio input "true"
radio input "false"
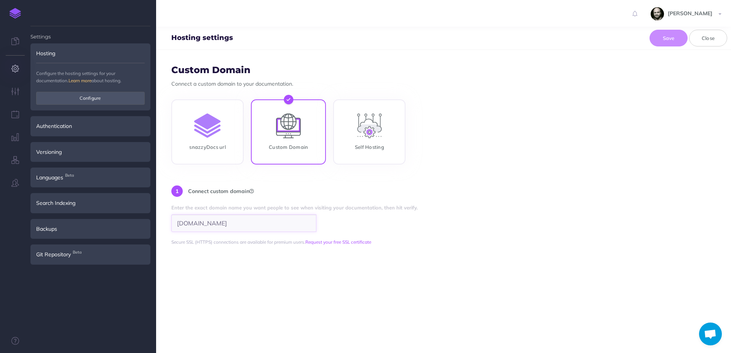
scroll to position [0, 14]
drag, startPoint x: 178, startPoint y: 224, endPoint x: 374, endPoint y: 230, distance: 196.7
click at [317, 230] on input "documentationhub.viewtinet.com" at bounding box center [243, 223] width 145 height 18
click at [218, 252] on form "Custom Domain Connect a custom domain to your documentation. snazzyDocs url Cus…" at bounding box center [443, 201] width 575 height 303
click at [606, 143] on div "snazzyDocs url Custom Domain Self Hosting" at bounding box center [443, 132] width 545 height 67
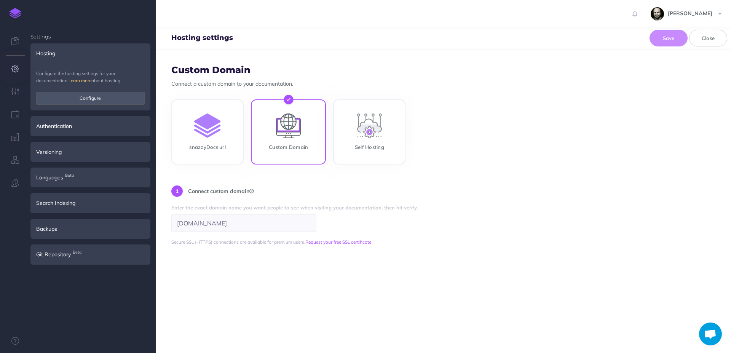
click at [322, 195] on div "1 Connect custom domain" at bounding box center [443, 193] width 545 height 14
click at [273, 222] on input "documentationhub.viewtinet.com" at bounding box center [243, 223] width 145 height 18
drag, startPoint x: 266, startPoint y: 224, endPoint x: 172, endPoint y: 226, distance: 94.1
click at [172, 226] on input "documentationhub.viewtinet.com" at bounding box center [243, 223] width 145 height 18
click at [175, 224] on input "documentationhub.viewtinet.com" at bounding box center [243, 223] width 145 height 18
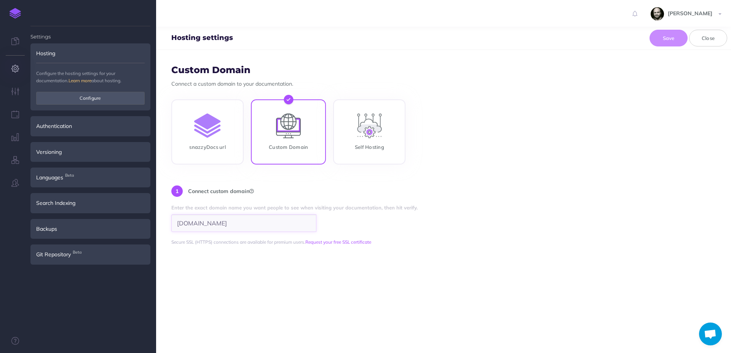
drag, startPoint x: 175, startPoint y: 224, endPoint x: 102, endPoint y: 222, distance: 72.8
click at [156, 222] on form "Custom Domain Connect a custom domain to your documentation. snazzyDocs url Cus…" at bounding box center [443, 201] width 575 height 303
click at [275, 229] on input "[DOMAIN_NAME]" at bounding box center [243, 223] width 145 height 18
drag, startPoint x: 272, startPoint y: 221, endPoint x: 112, endPoint y: 213, distance: 160.2
click at [156, 213] on form "Custom Domain Connect a custom domain to your documentation. snazzyDocs url Cus…" at bounding box center [443, 201] width 575 height 303
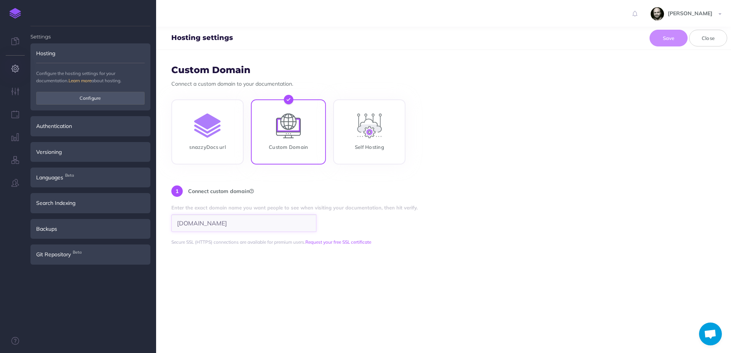
click at [205, 225] on input "[DOMAIN_NAME]" at bounding box center [243, 223] width 145 height 18
drag, startPoint x: 180, startPoint y: 223, endPoint x: 151, endPoint y: 223, distance: 28.6
click at [171, 223] on input "[DOMAIN_NAME]" at bounding box center [243, 223] width 145 height 18
click at [185, 224] on input "[DOMAIN_NAME]" at bounding box center [243, 223] width 145 height 18
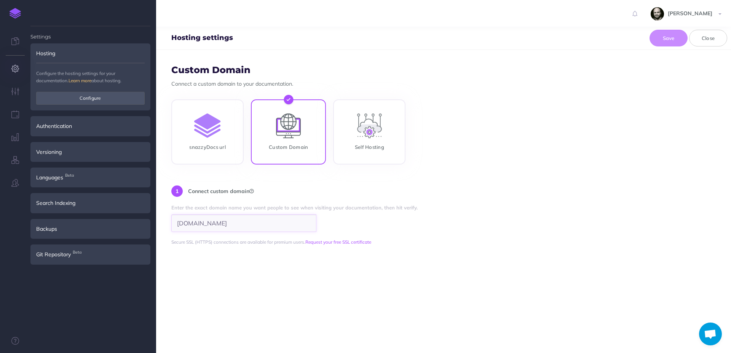
click at [173, 222] on input "[DOMAIN_NAME]" at bounding box center [243, 223] width 145 height 18
click at [216, 104] on input "snazzyDocs url" at bounding box center [207, 133] width 72 height 65
radio input "true"
radio input "false"
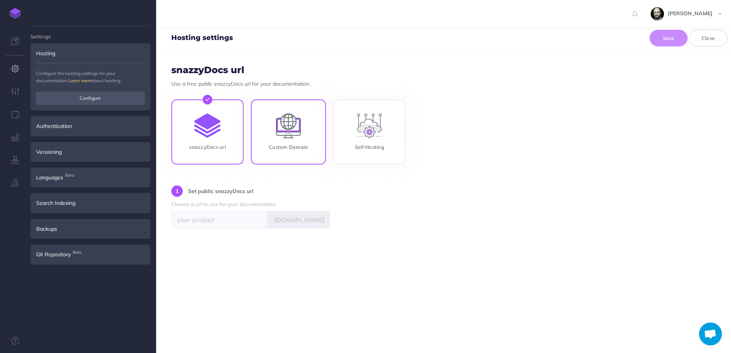
click at [276, 118] on input "Custom Domain" at bounding box center [288, 133] width 75 height 65
radio input "true"
radio input "false"
type input "[DOMAIN_NAME]"
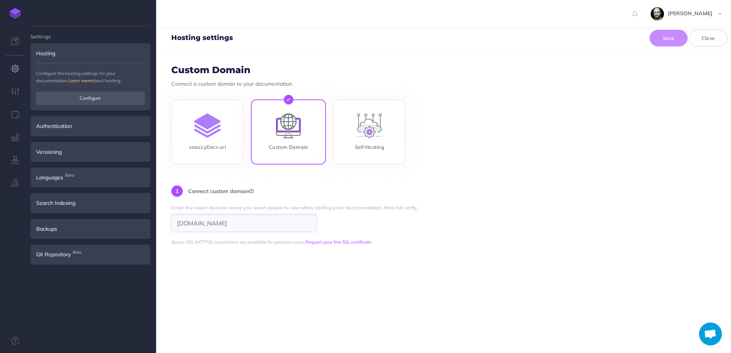
drag, startPoint x: 174, startPoint y: 223, endPoint x: 309, endPoint y: 225, distance: 135.3
click at [309, 225] on input "[DOMAIN_NAME]" at bounding box center [243, 223] width 145 height 18
click at [333, 242] on link "Request your free SSL certificate" at bounding box center [339, 242] width 66 height 6
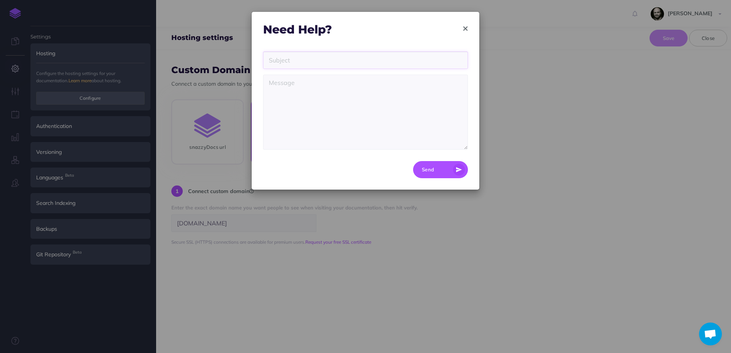
click at [336, 58] on input "text" at bounding box center [365, 60] width 205 height 18
click at [328, 104] on textarea at bounding box center [365, 112] width 205 height 75
click at [465, 26] on icon "button" at bounding box center [466, 28] width 4 height 5
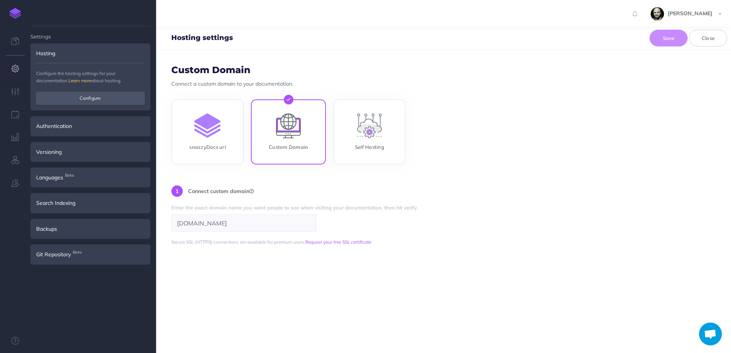
click at [306, 266] on form "Custom Domain Connect a custom domain to your documentation. snazzyDocs url Cus…" at bounding box center [443, 201] width 575 height 303
click at [270, 222] on input "[DOMAIN_NAME]" at bounding box center [243, 223] width 145 height 18
drag, startPoint x: 184, startPoint y: 222, endPoint x: 337, endPoint y: 223, distance: 153.5
click at [317, 223] on input "[DOMAIN_NAME]" at bounding box center [243, 223] width 145 height 18
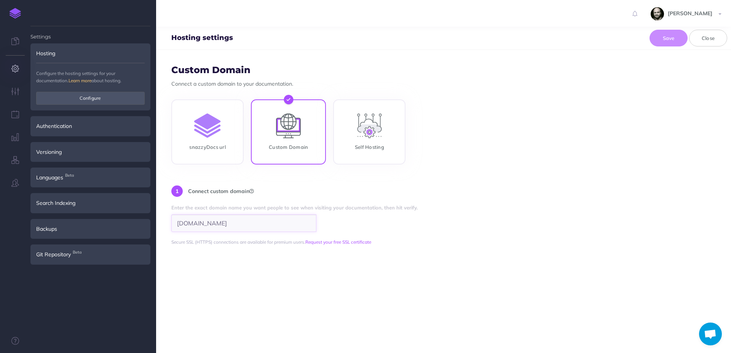
click at [235, 221] on input "[DOMAIN_NAME]" at bounding box center [243, 223] width 145 height 18
drag, startPoint x: 235, startPoint y: 221, endPoint x: 105, endPoint y: 218, distance: 130.0
click at [171, 218] on input "[DOMAIN_NAME]" at bounding box center [243, 223] width 145 height 18
click at [182, 224] on input "[DOMAIN_NAME]" at bounding box center [243, 223] width 145 height 18
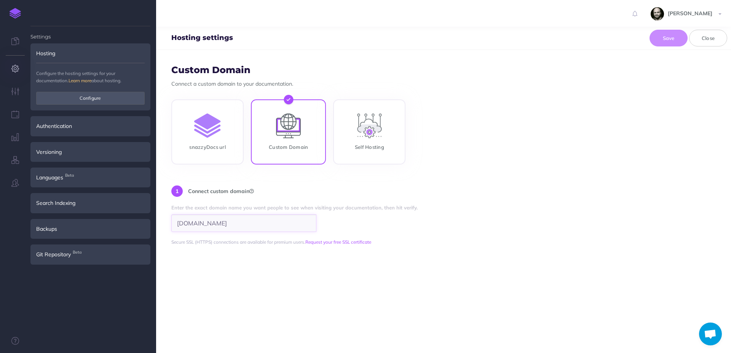
scroll to position [0, 14]
drag, startPoint x: 178, startPoint y: 224, endPoint x: 333, endPoint y: 227, distance: 154.3
click at [317, 227] on input "[DOMAIN_NAME]" at bounding box center [243, 223] width 145 height 18
click at [356, 260] on form "Custom Domain Connect a custom domain to your documentation. snazzyDocs url Cus…" at bounding box center [443, 201] width 575 height 303
click at [717, 35] on button "Close" at bounding box center [709, 38] width 38 height 17
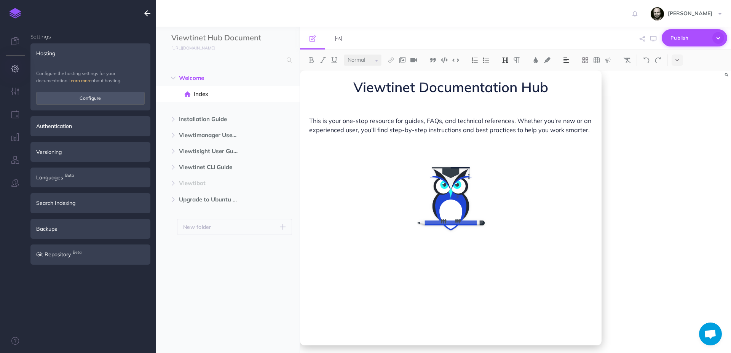
click at [698, 38] on span "Publish" at bounding box center [690, 38] width 38 height 12
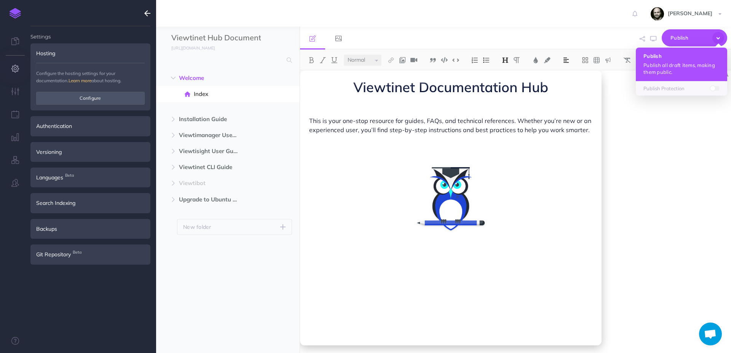
click at [677, 63] on p "Publish all draft items, making them public." at bounding box center [682, 69] width 76 height 14
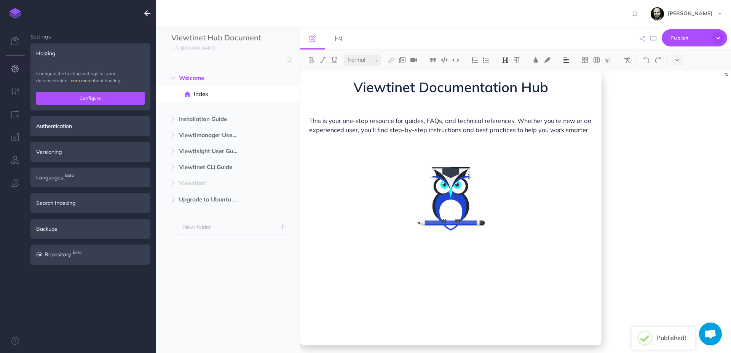
click at [76, 100] on button "Configure" at bounding box center [90, 98] width 109 height 13
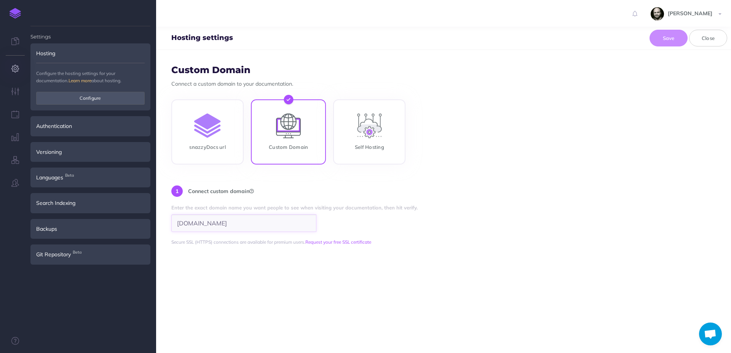
drag, startPoint x: 178, startPoint y: 224, endPoint x: 328, endPoint y: 228, distance: 150.5
click at [317, 228] on input "[DOMAIN_NAME]" at bounding box center [243, 223] width 145 height 18
click at [254, 259] on form "Custom Domain Connect a custom domain to your documentation. snazzyDocs url Cus…" at bounding box center [443, 201] width 575 height 303
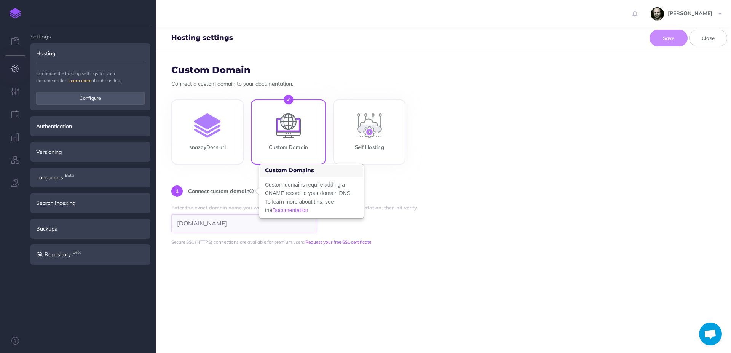
click at [229, 230] on input "[DOMAIN_NAME]" at bounding box center [243, 223] width 145 height 18
click at [293, 192] on div "Custom domains require adding a CNAME record to your domain DNS. To learn more …" at bounding box center [312, 197] width 104 height 41
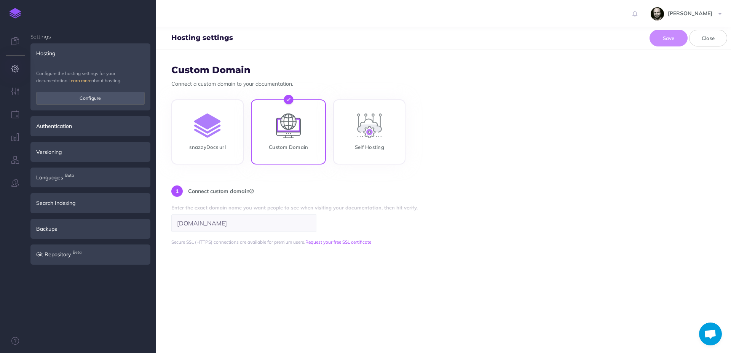
click at [218, 178] on form "Custom Domain Connect a custom domain to your documentation. snazzyDocs url Cus…" at bounding box center [443, 201] width 575 height 303
drag, startPoint x: 272, startPoint y: 225, endPoint x: 132, endPoint y: 224, distance: 139.4
click at [156, 224] on form "Custom Domain Connect a custom domain to your documentation. snazzyDocs url Cus…" at bounding box center [443, 201] width 575 height 303
click at [191, 144] on input "snazzyDocs url" at bounding box center [207, 133] width 72 height 65
radio input "true"
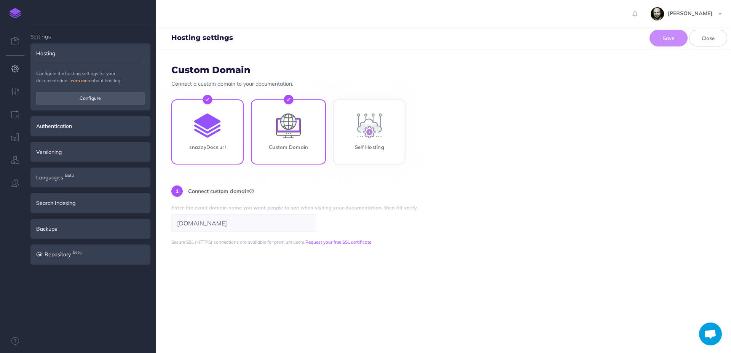
radio input "false"
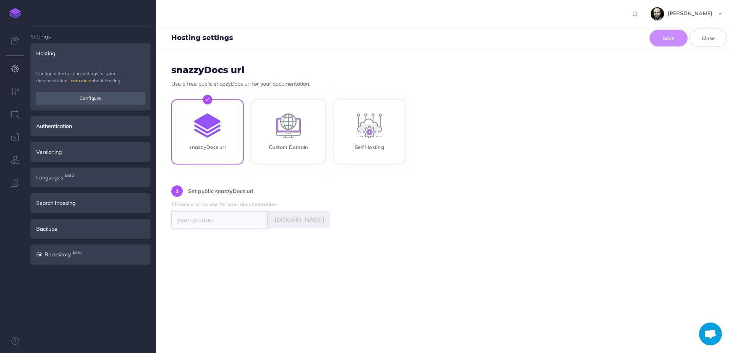
click at [213, 218] on input "Username" at bounding box center [219, 220] width 96 height 18
drag, startPoint x: 172, startPoint y: 219, endPoint x: 311, endPoint y: 223, distance: 138.4
click at [311, 222] on div "documentationhubviewtinet .snazzydocs.com" at bounding box center [250, 220] width 159 height 18
type input "documentationhubviewtinet"
click at [299, 256] on form "snazzyDocs url Use a free public snazzyDocs url for your documentation. snazzyD…" at bounding box center [443, 201] width 575 height 303
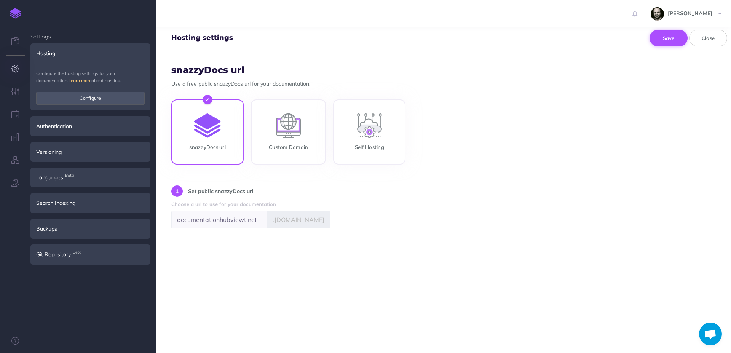
click at [665, 36] on button "Save" at bounding box center [669, 38] width 38 height 17
click at [78, 126] on div "Authentication" at bounding box center [90, 126] width 120 height 20
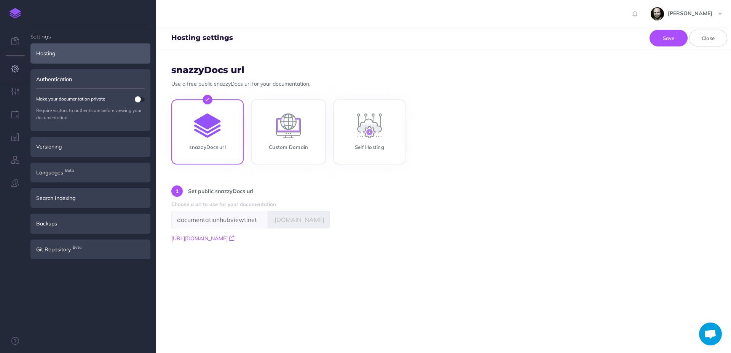
click at [77, 50] on div "Hosting" at bounding box center [90, 53] width 120 height 20
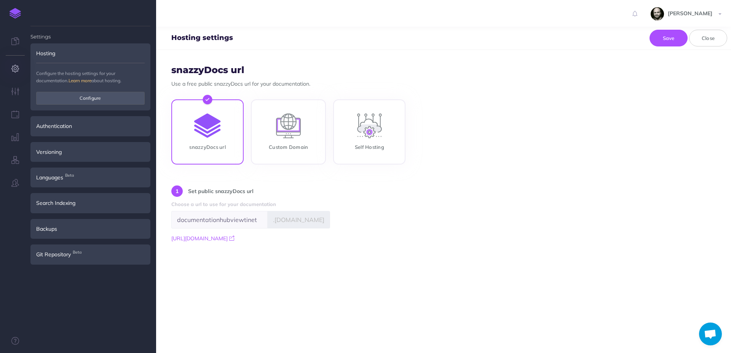
click at [269, 274] on form "snazzyDocs url Use a free public snazzyDocs url for your documentation. snazzyD…" at bounding box center [443, 201] width 575 height 303
click at [275, 120] on input "Custom Domain" at bounding box center [288, 133] width 75 height 65
radio input "true"
radio input "false"
type input "documentationhub.viewtinet.com"
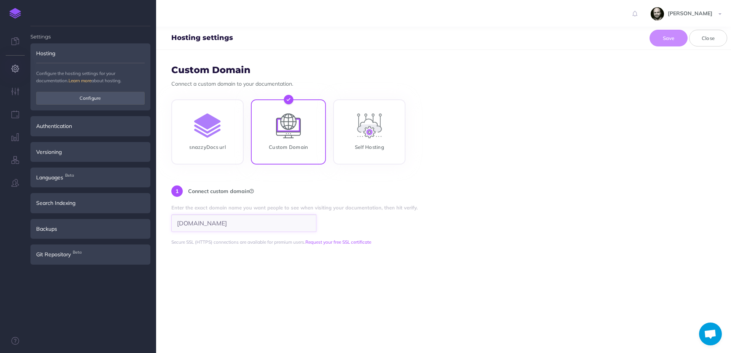
drag, startPoint x: 178, startPoint y: 222, endPoint x: 323, endPoint y: 223, distance: 145.5
click at [317, 223] on input "[DOMAIN_NAME]" at bounding box center [243, 223] width 145 height 18
click at [379, 131] on input "Self Hosting" at bounding box center [369, 133] width 72 height 65
radio input "true"
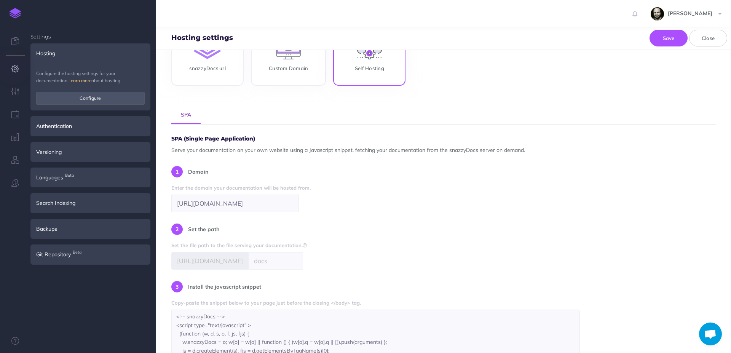
scroll to position [110, 0]
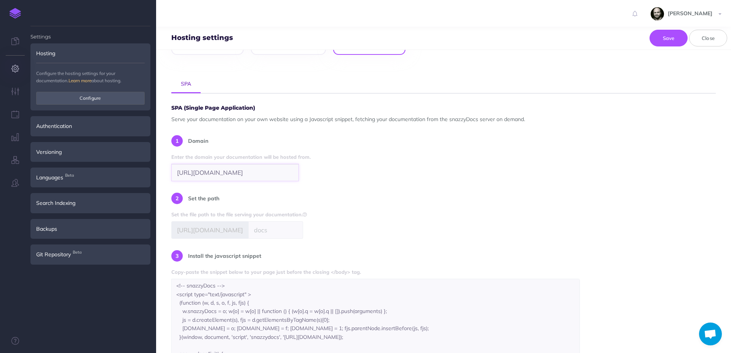
click at [244, 174] on input "https://viewtinet.com/" at bounding box center [235, 173] width 128 height 18
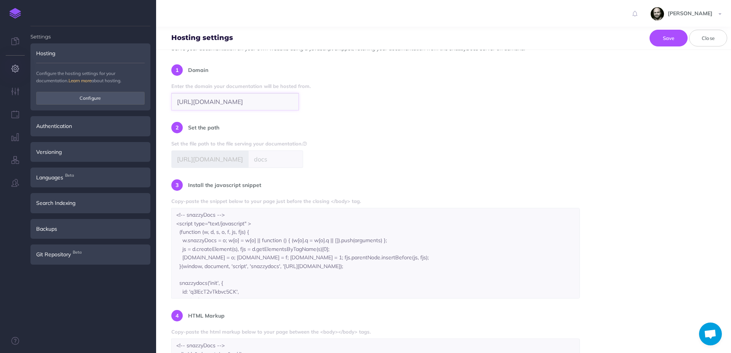
scroll to position [209, 0]
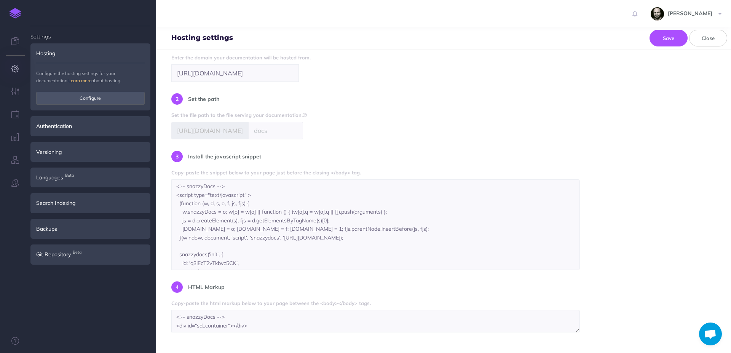
click at [226, 133] on span "https://viewtinet.com/" at bounding box center [209, 131] width 77 height 18
click at [250, 131] on input "text" at bounding box center [275, 131] width 55 height 18
drag, startPoint x: 278, startPoint y: 132, endPoint x: 221, endPoint y: 131, distance: 57.2
click at [248, 131] on input "text" at bounding box center [275, 131] width 55 height 18
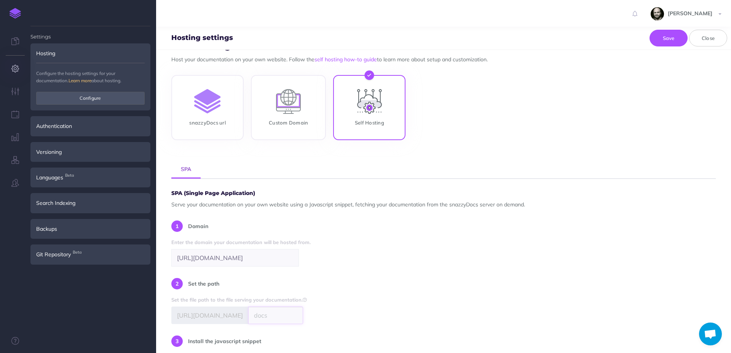
scroll to position [0, 0]
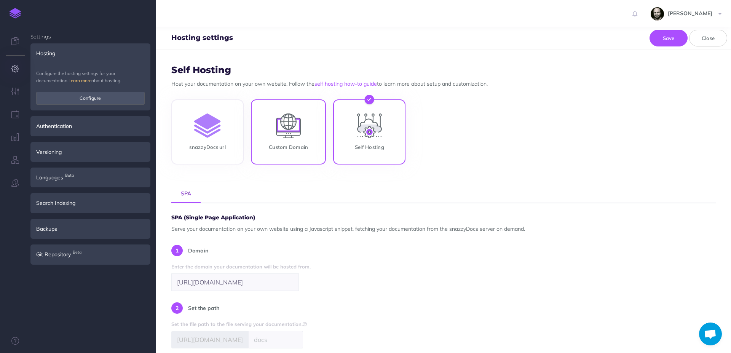
click at [306, 110] on input "Custom Domain" at bounding box center [288, 133] width 75 height 65
radio input "true"
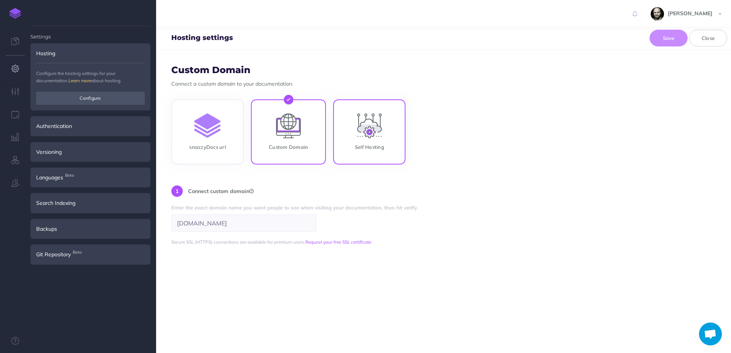
click at [362, 119] on input "Self Hosting" at bounding box center [369, 133] width 72 height 65
radio input "true"
radio input "false"
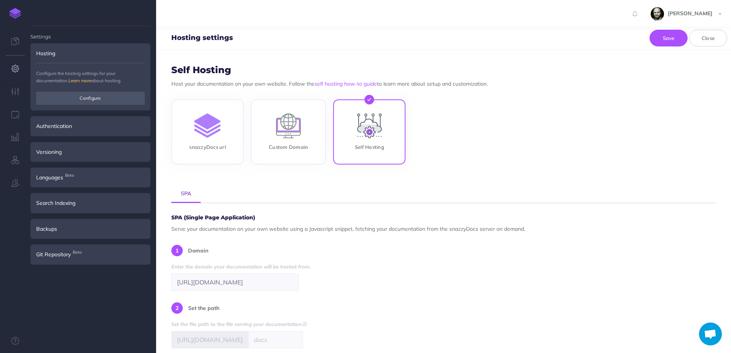
scroll to position [110, 0]
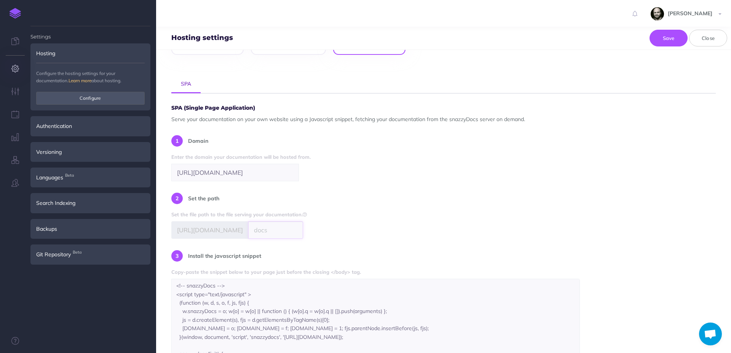
drag, startPoint x: 275, startPoint y: 232, endPoint x: 219, endPoint y: 232, distance: 55.2
click at [248, 232] on input "text" at bounding box center [275, 230] width 55 height 18
type input "documentationhub"
click at [330, 248] on div "SPA (Single Page Application) Serve your documentation on your own website usin…" at bounding box center [443, 268] width 545 height 327
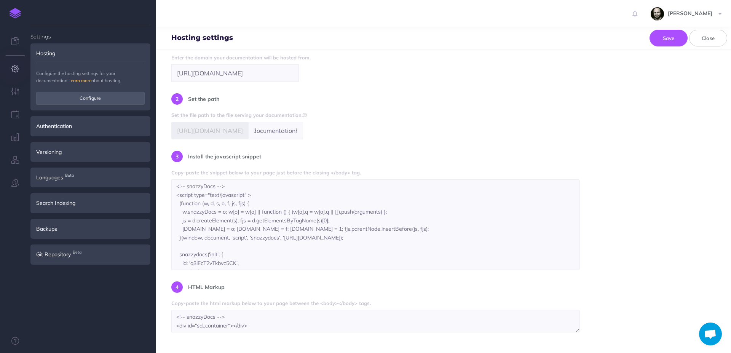
scroll to position [99, 0]
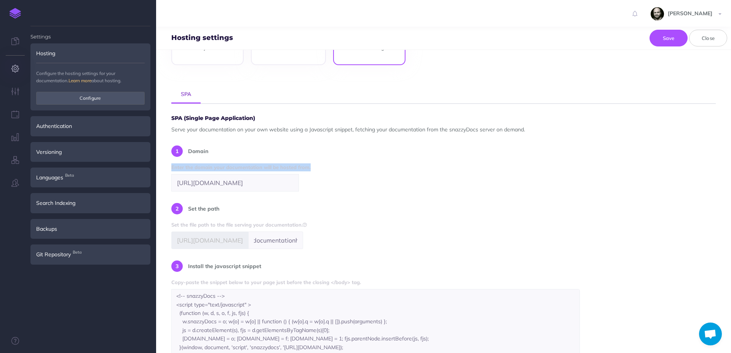
drag, startPoint x: 172, startPoint y: 168, endPoint x: 322, endPoint y: 168, distance: 149.7
click at [322, 168] on form "Self Hosting Host your documentation on your own website. Follow the self hosti…" at bounding box center [443, 201] width 575 height 303
click at [322, 172] on div "SPA (Single Page Application) Serve your documentation on your own website usin…" at bounding box center [443, 278] width 545 height 327
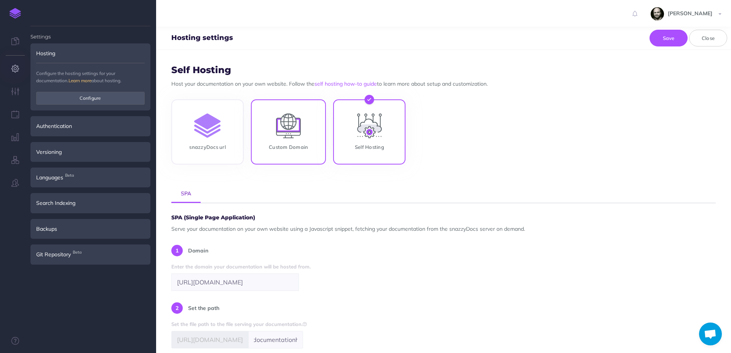
click at [280, 127] on input "Custom Domain" at bounding box center [288, 133] width 75 height 65
radio input "true"
radio input "false"
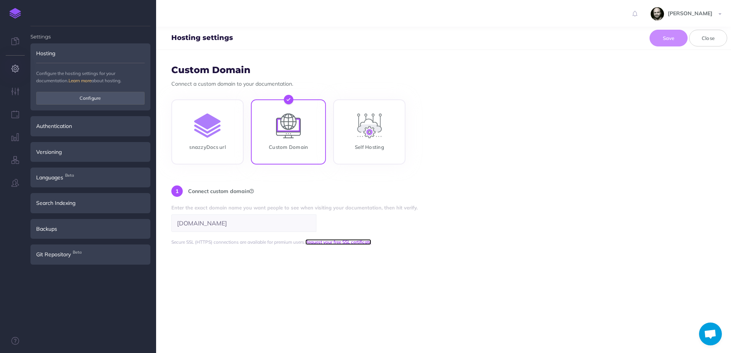
click at [328, 242] on link "Request your free SSL certificate" at bounding box center [339, 242] width 66 height 6
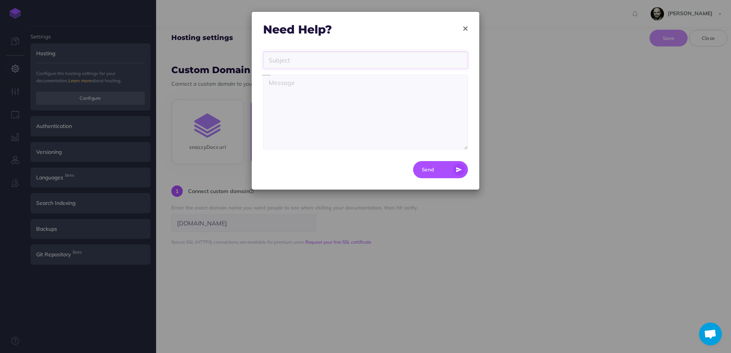
click at [326, 60] on input "text" at bounding box center [365, 60] width 205 height 18
type input "SSL Certificate"
click at [322, 86] on textarea "To enrich screen reader interactions, please activate Accessibility in Grammarl…" at bounding box center [365, 112] width 205 height 75
type textarea "[DOMAIN_NAME]"
click at [464, 26] on icon "button" at bounding box center [466, 28] width 4 height 5
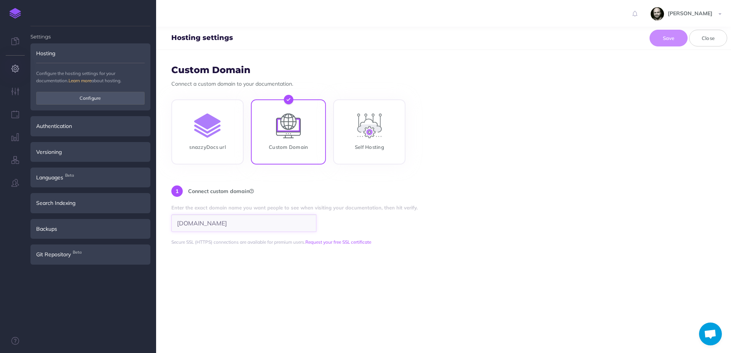
click at [271, 220] on input "[DOMAIN_NAME]" at bounding box center [243, 223] width 145 height 18
drag, startPoint x: 192, startPoint y: 226, endPoint x: 354, endPoint y: 220, distance: 161.6
click at [317, 220] on input "[DOMAIN_NAME]" at bounding box center [243, 223] width 145 height 18
click at [249, 249] on form "Custom Domain Connect a custom domain to your documentation. snazzyDocs url Cus…" at bounding box center [443, 201] width 575 height 303
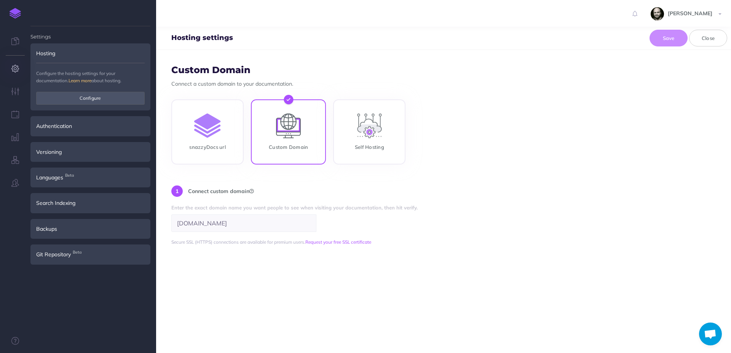
click at [386, 310] on form "Custom Domain Connect a custom domain to your documentation. snazzyDocs url Cus…" at bounding box center [443, 201] width 575 height 303
click at [15, 90] on icon "button" at bounding box center [15, 92] width 8 height 8
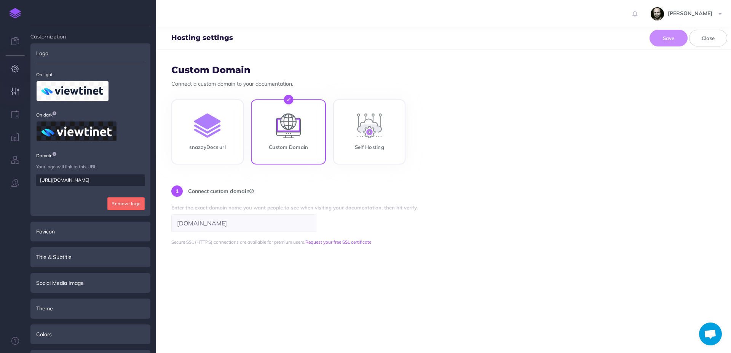
click at [15, 65] on button "button" at bounding box center [15, 69] width 30 height 23
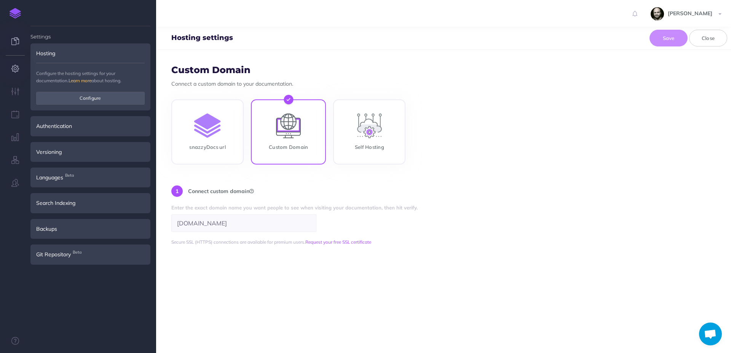
click at [15, 40] on icon at bounding box center [15, 41] width 8 height 8
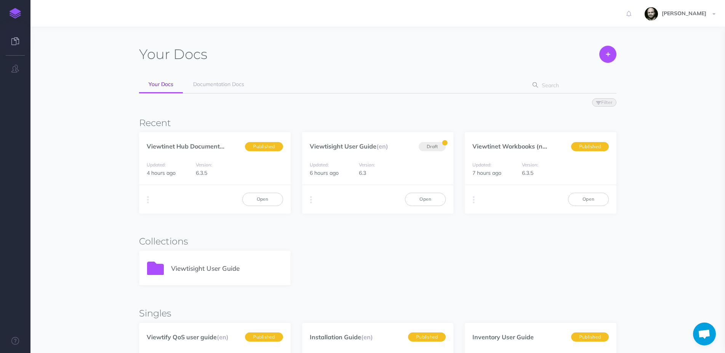
click at [18, 10] on img at bounding box center [15, 13] width 11 height 11
click at [162, 147] on link "Viewtinet Hub Document..." at bounding box center [186, 146] width 78 height 8
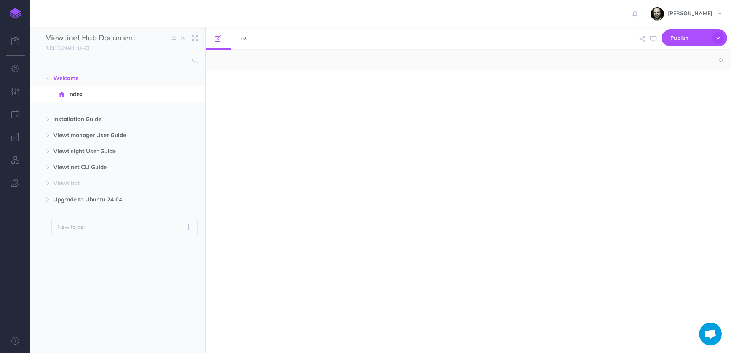
select select "null"
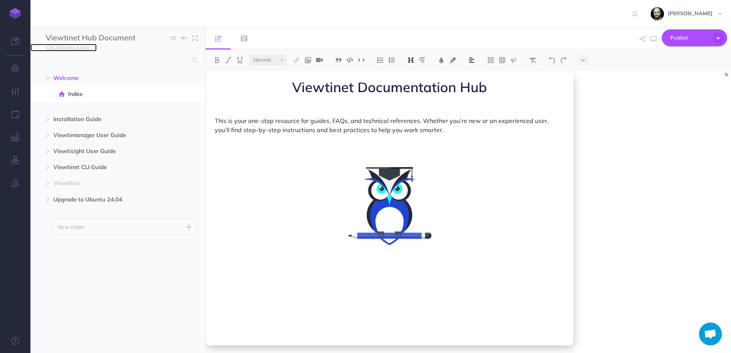
click at [64, 46] on small "[URL][DOMAIN_NAME]" at bounding box center [67, 47] width 43 height 5
click at [18, 69] on icon "button" at bounding box center [15, 69] width 8 height 8
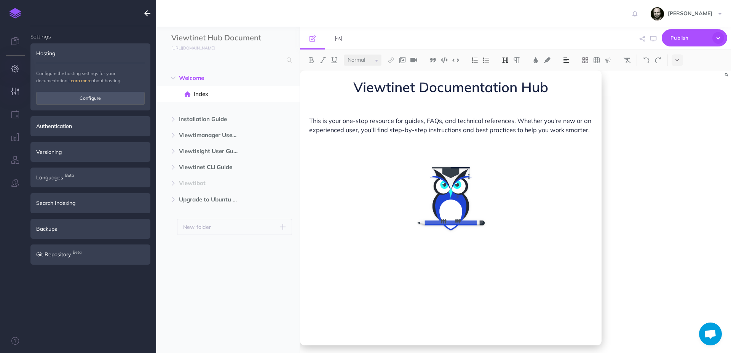
click at [16, 94] on icon "button" at bounding box center [15, 92] width 8 height 8
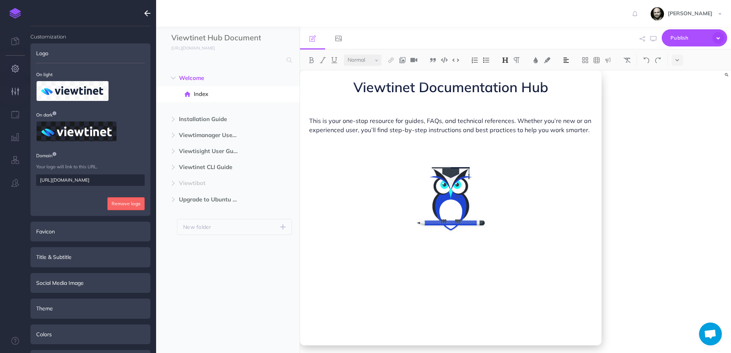
click at [12, 63] on button "button" at bounding box center [15, 69] width 30 height 23
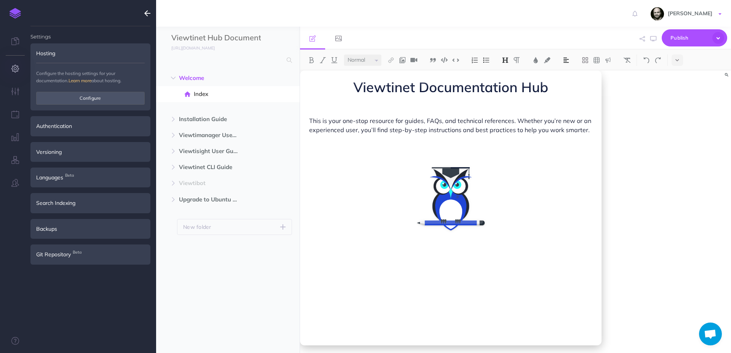
click at [681, 13] on span "[PERSON_NAME]" at bounding box center [690, 13] width 52 height 7
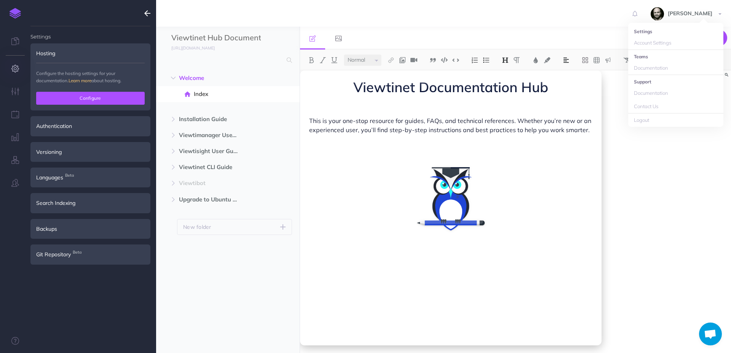
click at [90, 100] on button "Configure" at bounding box center [90, 98] width 109 height 13
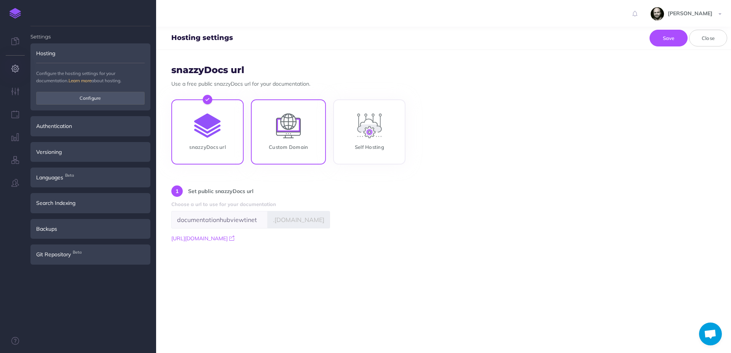
click at [284, 123] on input "Custom Domain" at bounding box center [288, 133] width 75 height 65
radio input "true"
radio input "false"
type input "[DOMAIN_NAME]"
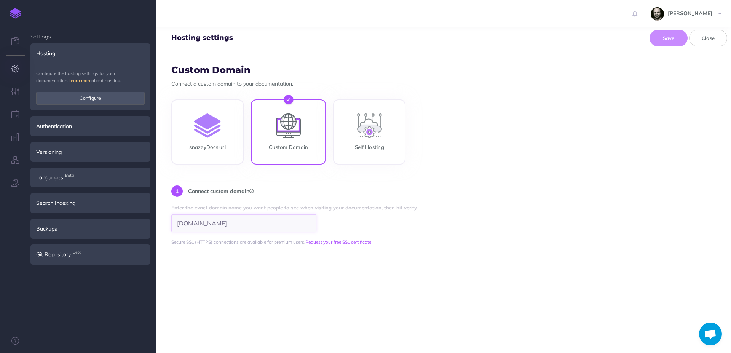
scroll to position [0, 14]
drag, startPoint x: 181, startPoint y: 222, endPoint x: 300, endPoint y: 222, distance: 119.2
click at [300, 222] on input "[DOMAIN_NAME]" at bounding box center [243, 223] width 145 height 18
click at [262, 222] on input "[DOMAIN_NAME]" at bounding box center [243, 223] width 145 height 18
drag, startPoint x: 262, startPoint y: 222, endPoint x: 66, endPoint y: 222, distance: 196.2
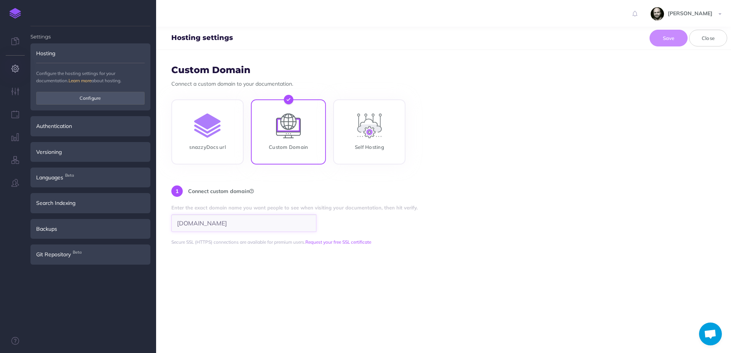
click at [156, 222] on form "Custom Domain Connect a custom domain to your documentation. snazzyDocs url Cus…" at bounding box center [443, 201] width 575 height 303
click at [171, 227] on form "Custom Domain Connect a custom domain to your documentation. snazzyDocs url Cus…" at bounding box center [443, 201] width 575 height 303
drag, startPoint x: 185, startPoint y: 222, endPoint x: 142, endPoint y: 222, distance: 43.1
click at [171, 222] on input "[DOMAIN_NAME]" at bounding box center [243, 223] width 145 height 18
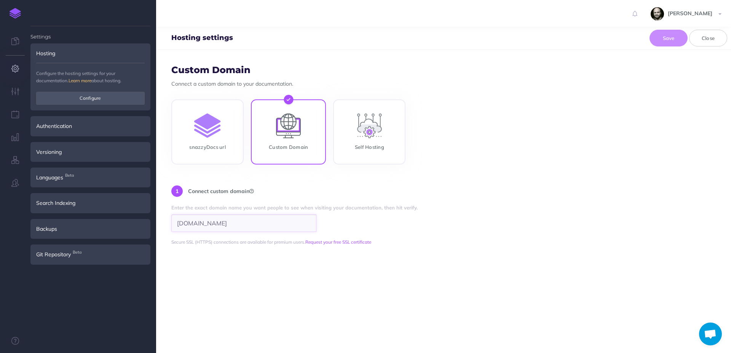
click at [181, 222] on input "[DOMAIN_NAME]" at bounding box center [243, 223] width 145 height 18
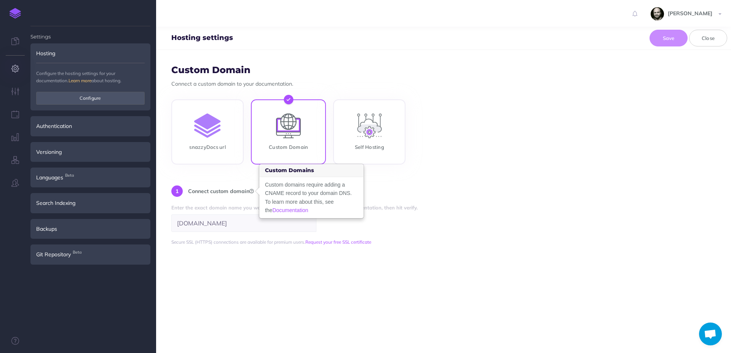
click at [569, 147] on div "snazzyDocs url Custom Domain Self Hosting" at bounding box center [443, 132] width 545 height 67
click at [381, 130] on input "Self Hosting" at bounding box center [369, 133] width 72 height 65
radio input "true"
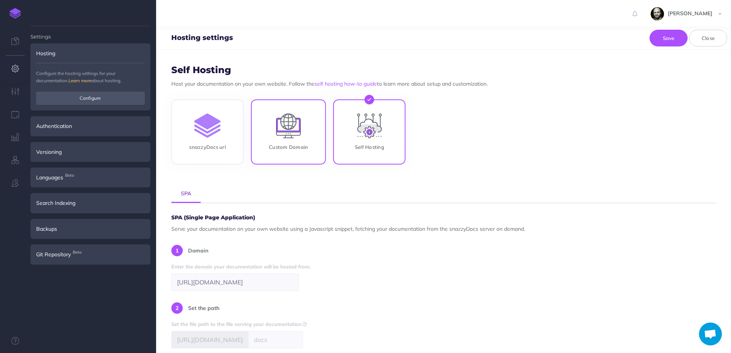
click at [281, 133] on input "Custom Domain" at bounding box center [288, 133] width 75 height 65
radio input "true"
radio input "false"
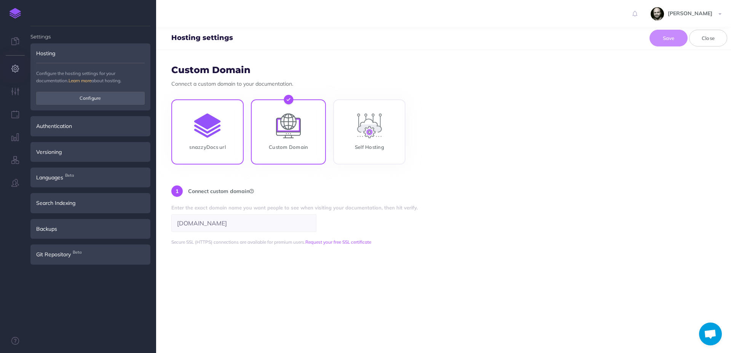
click at [220, 133] on input "snazzyDocs url" at bounding box center [207, 133] width 72 height 65
radio input "true"
radio input "false"
type input "documentationhubviewtinet"
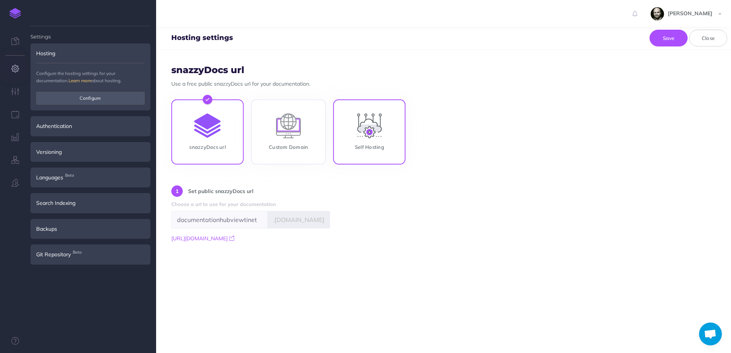
click at [355, 132] on input "Self Hosting" at bounding box center [369, 133] width 72 height 65
radio input "true"
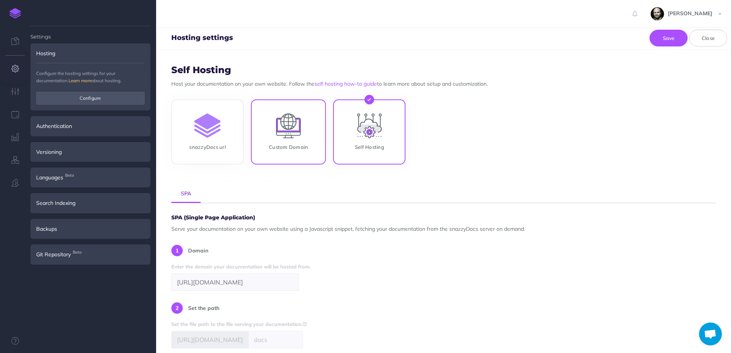
click at [291, 132] on input "Custom Domain" at bounding box center [288, 133] width 75 height 65
radio input "true"
radio input "false"
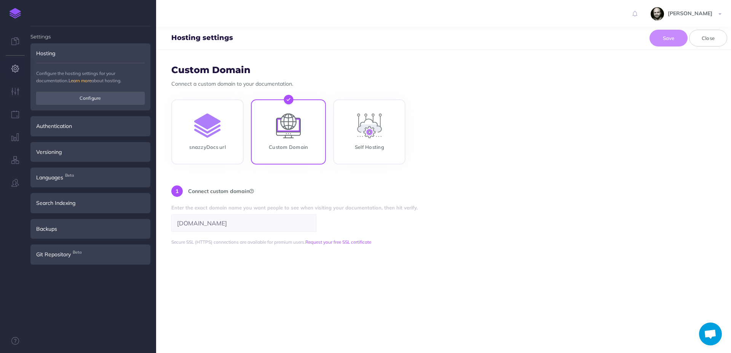
click at [329, 267] on form "Custom Domain Connect a custom domain to your documentation. snazzyDocs url Cus…" at bounding box center [443, 201] width 575 height 303
click at [8, 92] on button "button" at bounding box center [15, 91] width 30 height 23
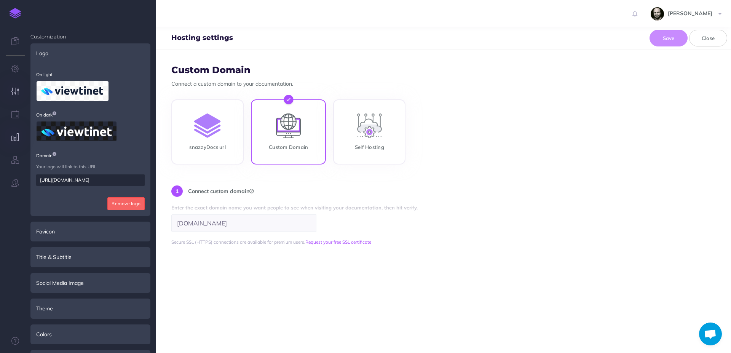
click at [11, 138] on button "button" at bounding box center [15, 137] width 30 height 23
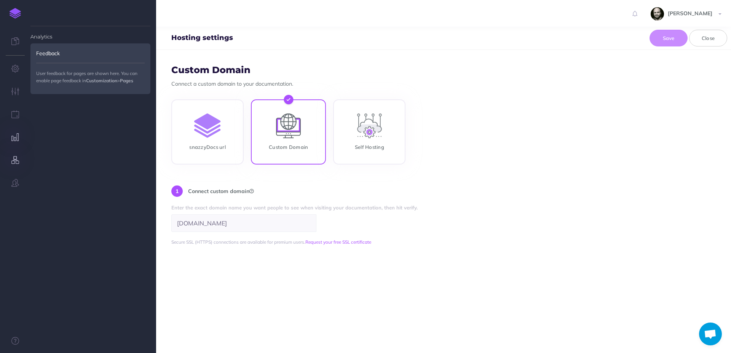
click at [15, 159] on icon "button" at bounding box center [15, 160] width 8 height 8
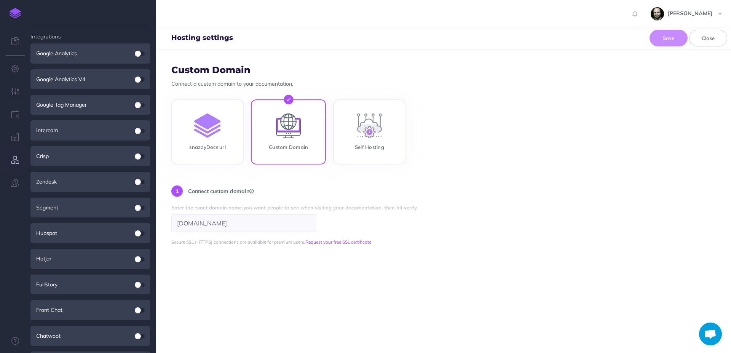
click at [12, 13] on img at bounding box center [15, 13] width 11 height 11
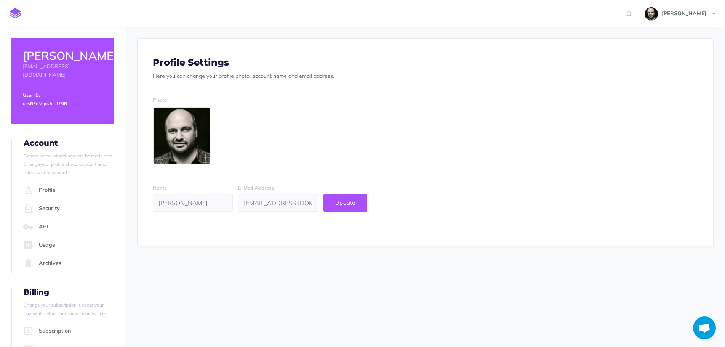
scroll to position [38, 0]
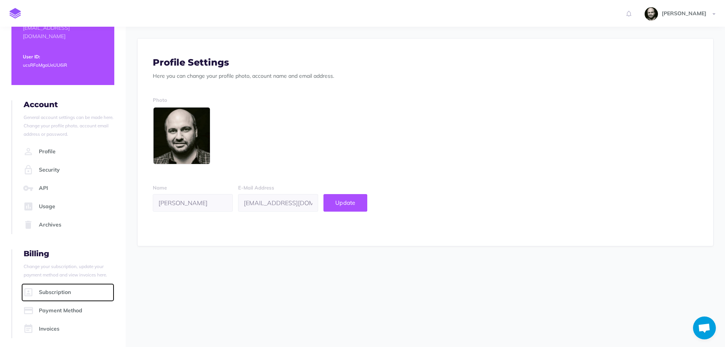
click at [61, 293] on link "Subscription" at bounding box center [67, 292] width 93 height 18
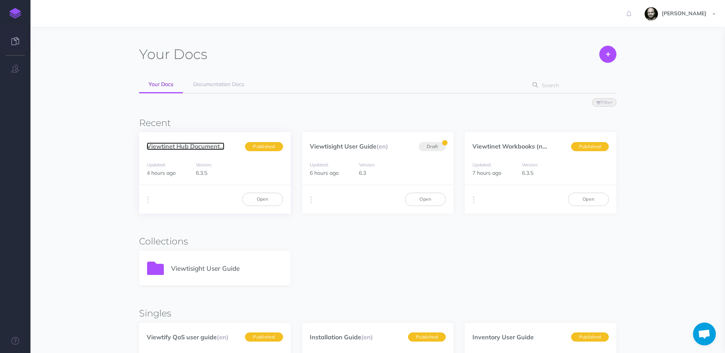
click at [174, 147] on link "Viewtinet Hub Document..." at bounding box center [186, 146] width 78 height 8
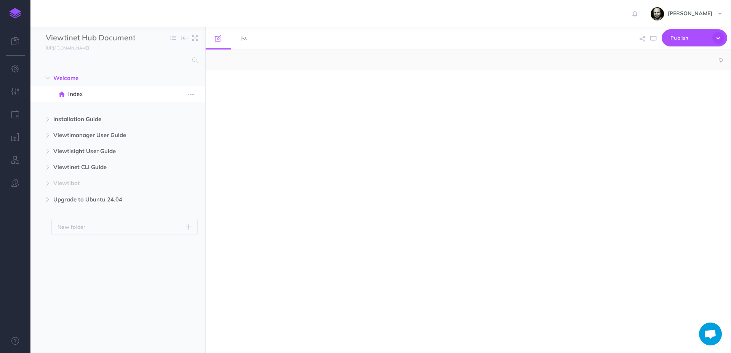
select select "null"
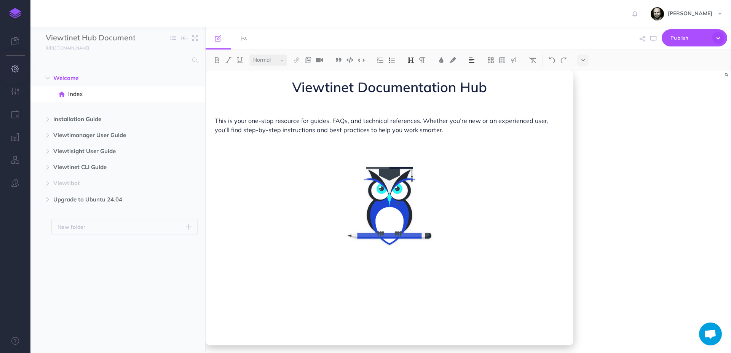
click at [9, 69] on button "button" at bounding box center [15, 69] width 30 height 23
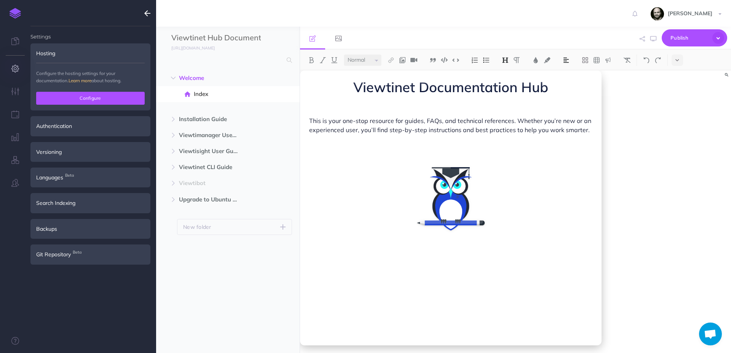
click at [47, 96] on button "Configure" at bounding box center [90, 98] width 109 height 13
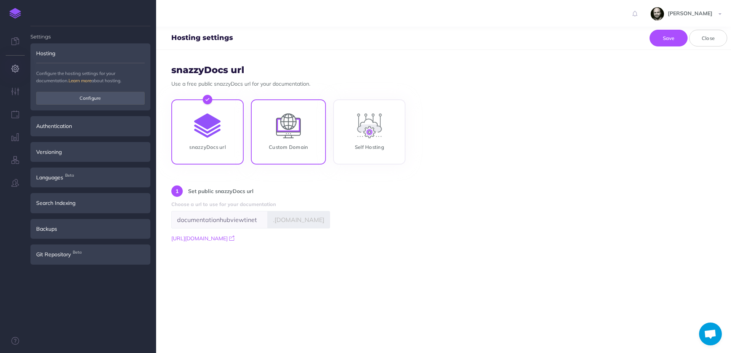
click at [282, 133] on input "Custom Domain" at bounding box center [288, 133] width 75 height 65
radio input "true"
radio input "false"
type input "documentationhub.viewtinet.com"
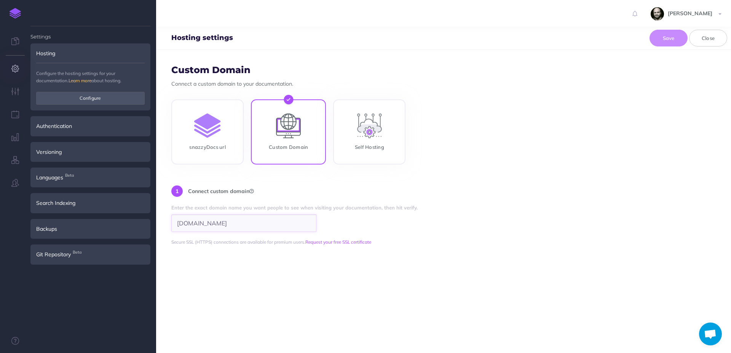
click at [266, 222] on input "documentationhub.viewtinet.com" at bounding box center [243, 223] width 145 height 18
click at [346, 243] on link "Request your free SSL certificate" at bounding box center [339, 242] width 66 height 6
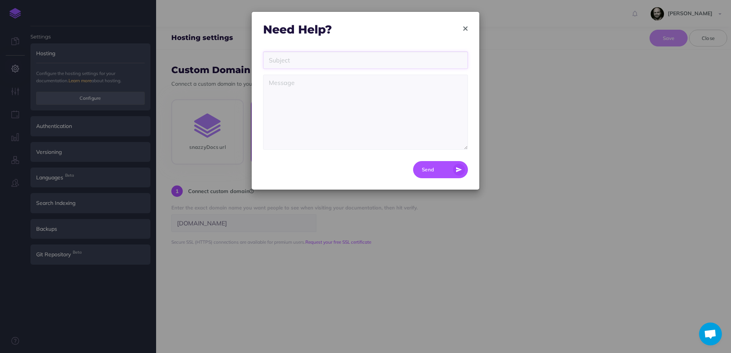
click at [326, 58] on input "text" at bounding box center [365, 60] width 205 height 18
type input "SSL Certificate"
drag, startPoint x: 319, startPoint y: 21, endPoint x: 351, endPoint y: 47, distance: 40.8
click at [351, 47] on form "Need Help? SSL Certificate Need Send" at bounding box center [366, 101] width 228 height 178
click at [341, 89] on textarea "Need" at bounding box center [365, 112] width 205 height 75
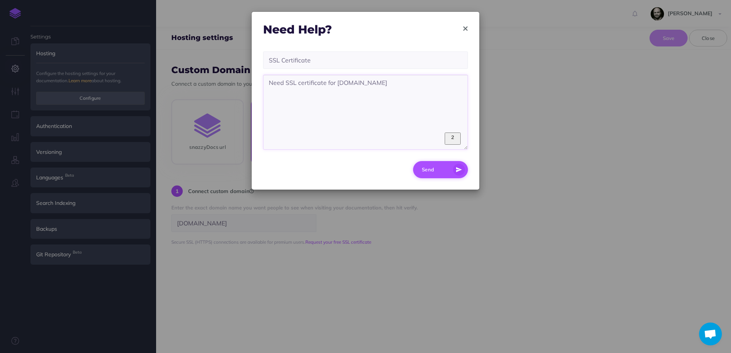
type textarea "Need SSL certificate for documentationhub.viewtinet.com"
click at [424, 173] on button "Send" at bounding box center [440, 169] width 55 height 17
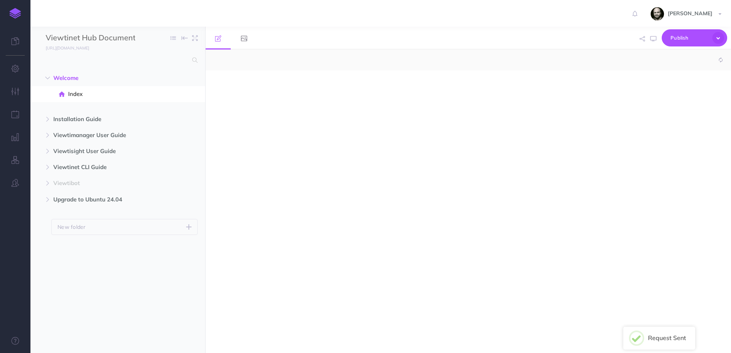
select select "null"
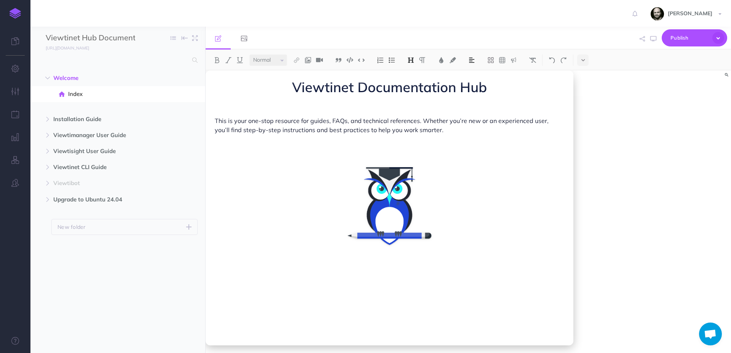
click at [17, 14] on img at bounding box center [15, 13] width 11 height 11
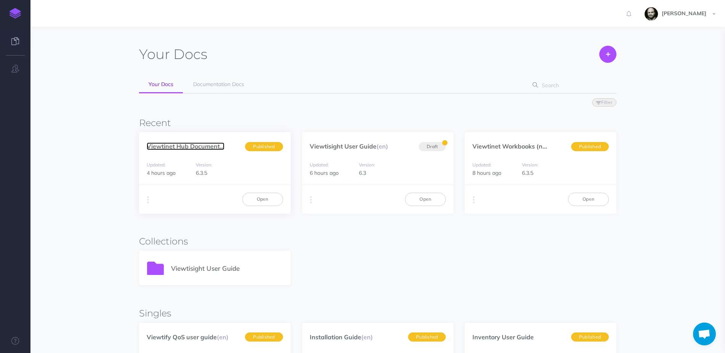
click at [181, 146] on link "Viewtinet Hub Document..." at bounding box center [186, 146] width 78 height 8
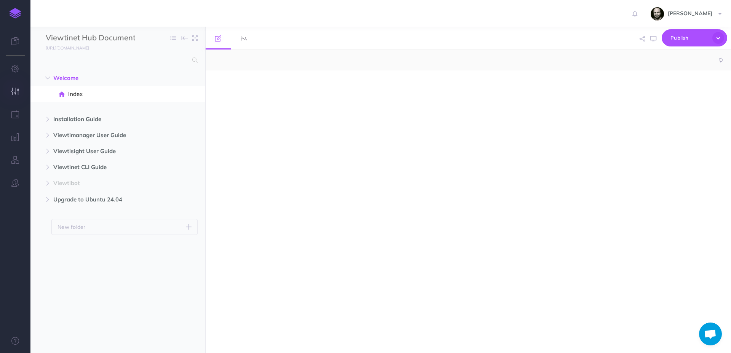
select select "null"
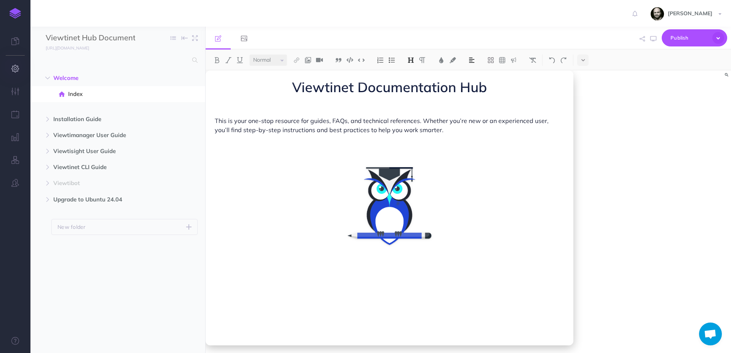
click at [15, 66] on icon "button" at bounding box center [15, 69] width 8 height 8
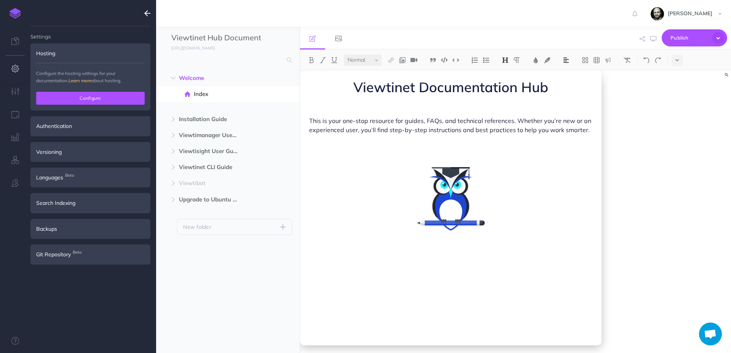
click at [73, 98] on button "Configure" at bounding box center [90, 98] width 109 height 13
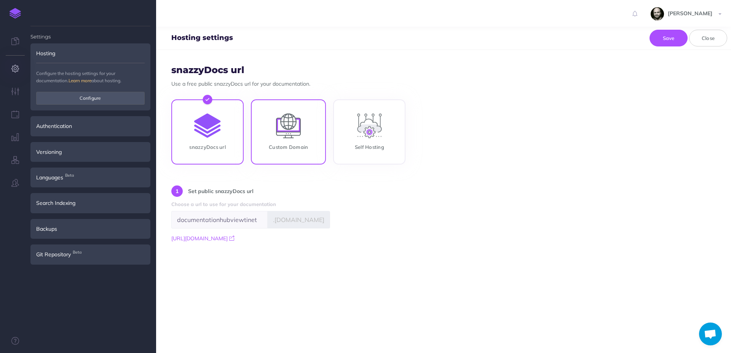
click at [299, 130] on input "Custom Domain" at bounding box center [288, 133] width 75 height 65
radio input "true"
radio input "false"
type input "[DOMAIN_NAME]"
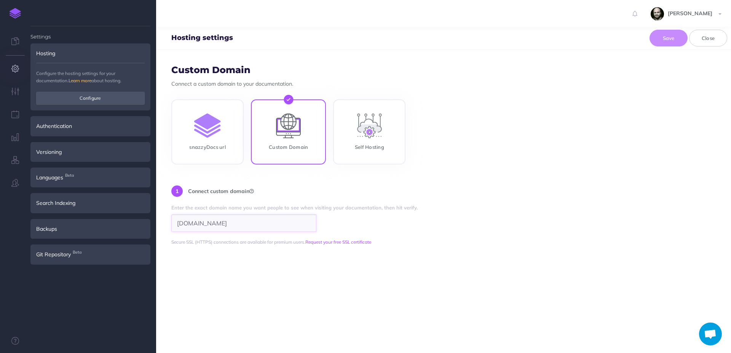
click at [273, 216] on input "[DOMAIN_NAME]" at bounding box center [243, 223] width 145 height 18
drag, startPoint x: 246, startPoint y: 220, endPoint x: 388, endPoint y: 225, distance: 142.6
click at [317, 225] on input "[DOMAIN_NAME]" at bounding box center [243, 223] width 145 height 18
click at [349, 257] on form "Custom Domain Connect a custom domain to your documentation. snazzyDocs url Cus…" at bounding box center [443, 201] width 575 height 303
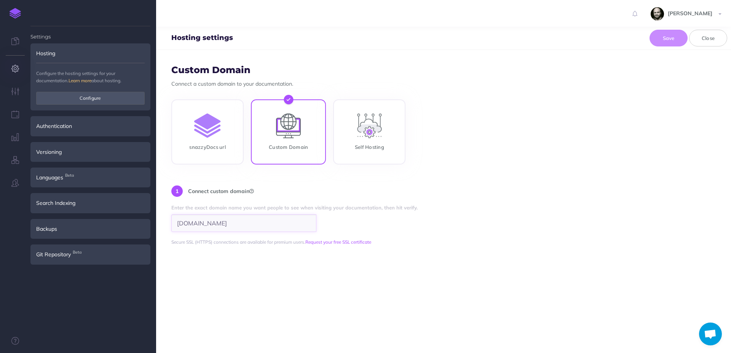
drag, startPoint x: 293, startPoint y: 224, endPoint x: 77, endPoint y: 223, distance: 215.3
click at [156, 223] on form "Custom Domain Connect a custom domain to your documentation. snazzyDocs url Cus…" at bounding box center [443, 201] width 575 height 303
click at [190, 222] on input "[DOMAIN_NAME]" at bounding box center [243, 223] width 145 height 18
drag, startPoint x: 179, startPoint y: 221, endPoint x: 285, endPoint y: 221, distance: 106.3
click at [285, 221] on input "[DOMAIN_NAME]" at bounding box center [243, 223] width 145 height 18
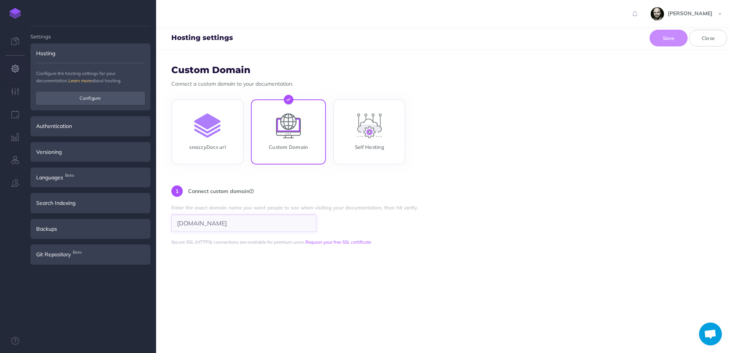
click at [285, 221] on input "[DOMAIN_NAME]" at bounding box center [243, 223] width 145 height 18
drag, startPoint x: 281, startPoint y: 221, endPoint x: 112, endPoint y: 219, distance: 169.2
click at [156, 219] on form "Custom Domain Connect a custom domain to your documentation. snazzyDocs url Cus…" at bounding box center [443, 201] width 575 height 303
click at [210, 253] on form "Custom Domain Connect a custom domain to your documentation. snazzyDocs url Cus…" at bounding box center [443, 201] width 575 height 303
click at [267, 258] on form "Custom Domain Connect a custom domain to your documentation. snazzyDocs url Cus…" at bounding box center [443, 201] width 575 height 303
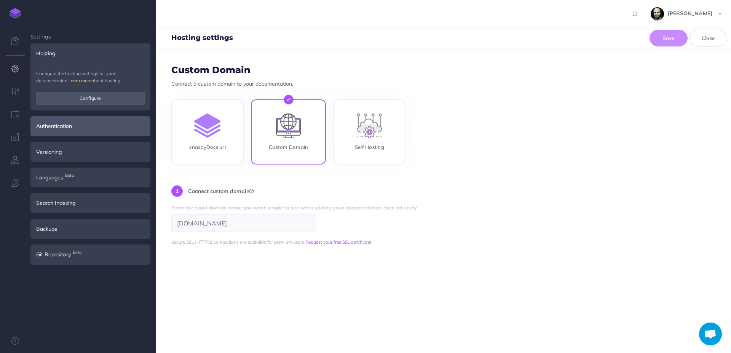
click at [81, 129] on div "Authentication" at bounding box center [90, 126] width 120 height 20
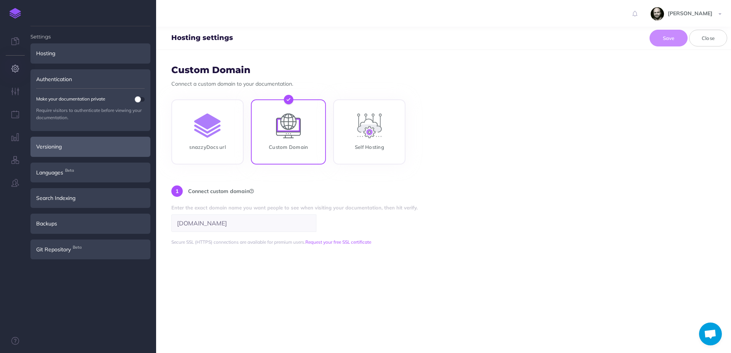
click at [76, 147] on div "Versioning" at bounding box center [90, 147] width 120 height 20
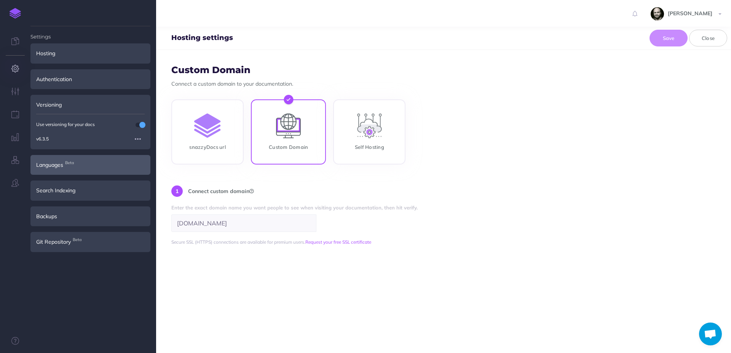
click at [79, 175] on div "Languages Beta" at bounding box center [90, 165] width 120 height 20
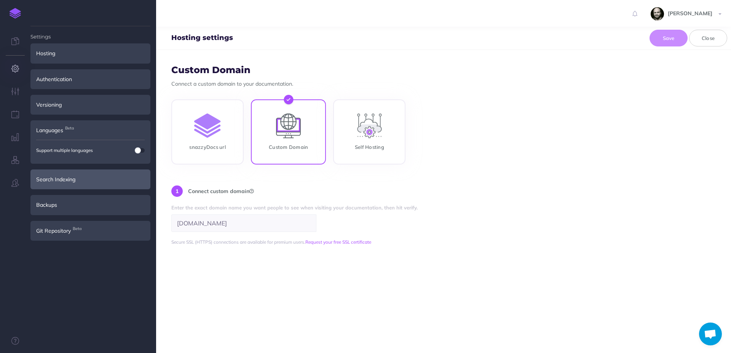
click at [79, 182] on div "Search Indexing" at bounding box center [90, 180] width 120 height 20
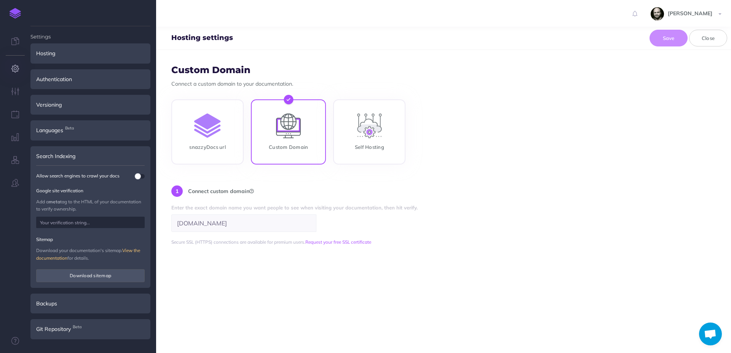
click at [77, 154] on div "Search Indexing" at bounding box center [90, 156] width 120 height 20
click at [70, 303] on div "Backups" at bounding box center [90, 304] width 120 height 20
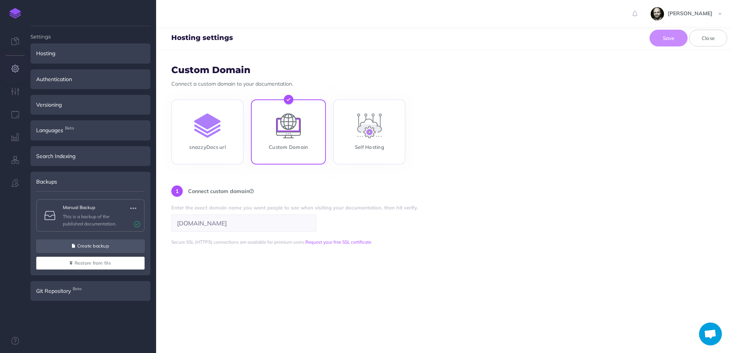
click at [227, 268] on form "Custom Domain Connect a custom domain to your documentation. snazzyDocs url Cus…" at bounding box center [443, 201] width 575 height 303
click at [363, 246] on form "Custom Domain Connect a custom domain to your documentation. snazzyDocs url Cus…" at bounding box center [443, 201] width 575 height 303
click at [227, 311] on form "Custom Domain Connect a custom domain to your documentation. snazzyDocs url Cus…" at bounding box center [443, 201] width 575 height 303
drag, startPoint x: 264, startPoint y: 226, endPoint x: 94, endPoint y: 217, distance: 170.5
click at [156, 217] on form "Custom Domain Connect a custom domain to your documentation. snazzyDocs url Cus…" at bounding box center [443, 201] width 575 height 303
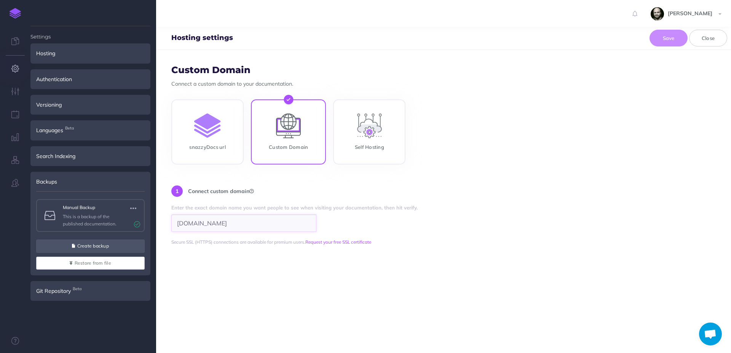
click at [211, 225] on input "[DOMAIN_NAME]" at bounding box center [243, 223] width 145 height 18
drag, startPoint x: 279, startPoint y: 230, endPoint x: 51, endPoint y: 226, distance: 228.3
click at [156, 226] on form "Custom Domain Connect a custom domain to your documentation. snazzyDocs url Cus…" at bounding box center [443, 201] width 575 height 303
click at [229, 227] on input "[DOMAIN_NAME]" at bounding box center [243, 223] width 145 height 18
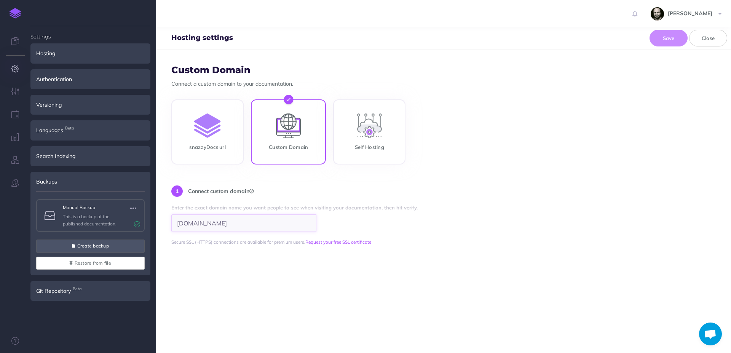
drag, startPoint x: 179, startPoint y: 223, endPoint x: 141, endPoint y: 221, distance: 37.4
click at [171, 221] on input "[DOMAIN_NAME]" at bounding box center [243, 223] width 145 height 18
click at [196, 224] on input "[DOMAIN_NAME]" at bounding box center [243, 223] width 145 height 18
drag, startPoint x: 175, startPoint y: 221, endPoint x: 290, endPoint y: 225, distance: 114.7
click at [290, 225] on input "[DOMAIN_NAME]" at bounding box center [243, 223] width 145 height 18
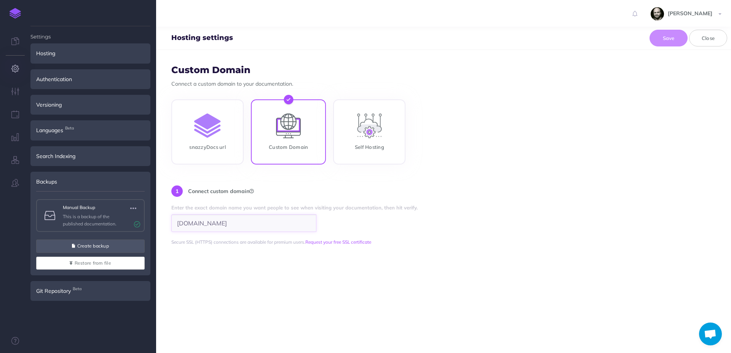
click at [290, 225] on input "[DOMAIN_NAME]" at bounding box center [243, 223] width 145 height 18
click at [278, 261] on form "Custom Domain Connect a custom domain to your documentation. snazzyDocs url Cus…" at bounding box center [443, 201] width 575 height 303
drag, startPoint x: 231, startPoint y: 221, endPoint x: 363, endPoint y: 220, distance: 132.2
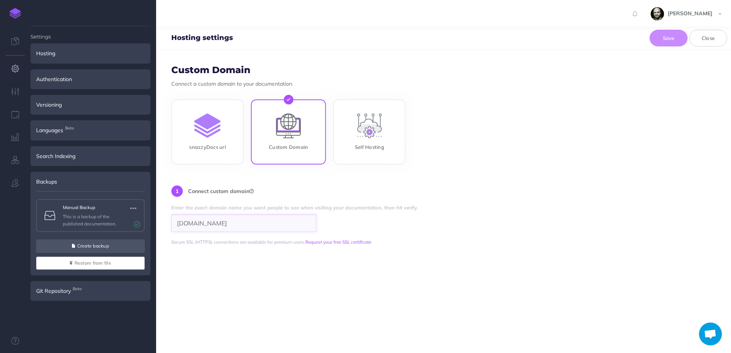
click at [317, 220] on input "[DOMAIN_NAME]" at bounding box center [243, 223] width 145 height 18
click at [414, 214] on div "1 Connect custom domain Enter the exact domain name you want people to see when…" at bounding box center [443, 209] width 545 height 46
drag, startPoint x: 264, startPoint y: 222, endPoint x: 0, endPoint y: 246, distance: 264.7
click at [156, 246] on form "Custom Domain Connect a custom domain to your documentation. snazzyDocs url Cus…" at bounding box center [443, 201] width 575 height 303
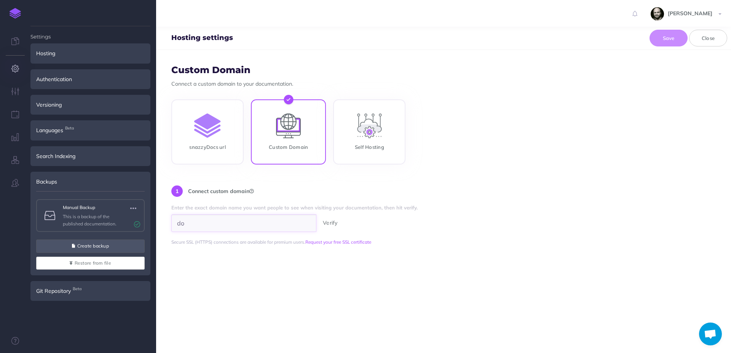
type input "d"
type input "[DOMAIN_NAME]"
click at [338, 223] on span "Verify" at bounding box center [330, 222] width 15 height 7
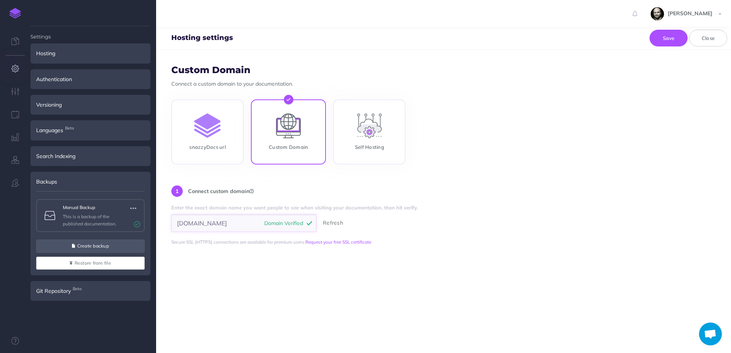
drag, startPoint x: 241, startPoint y: 221, endPoint x: 124, endPoint y: 221, distance: 117.3
click at [171, 226] on input "[DOMAIN_NAME]" at bounding box center [243, 223] width 145 height 18
click at [661, 37] on button "Save" at bounding box center [669, 38] width 38 height 17
click at [322, 242] on link "Request your free SSL certificate" at bounding box center [339, 242] width 66 height 6
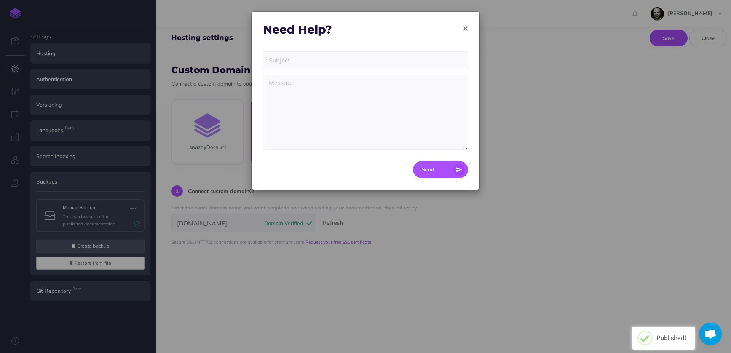
click at [466, 26] on icon "button" at bounding box center [466, 28] width 4 height 5
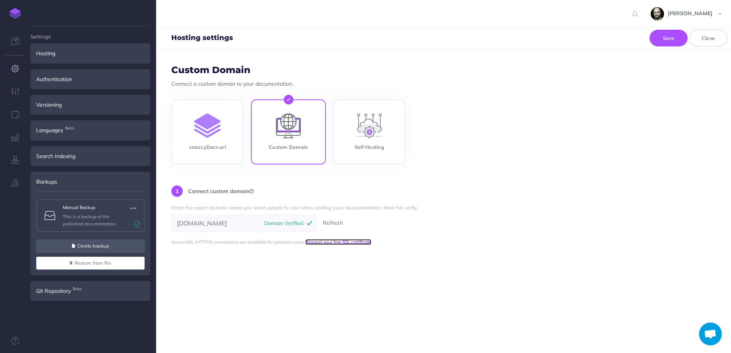
click at [345, 244] on link "Request your free SSL certificate" at bounding box center [339, 242] width 66 height 6
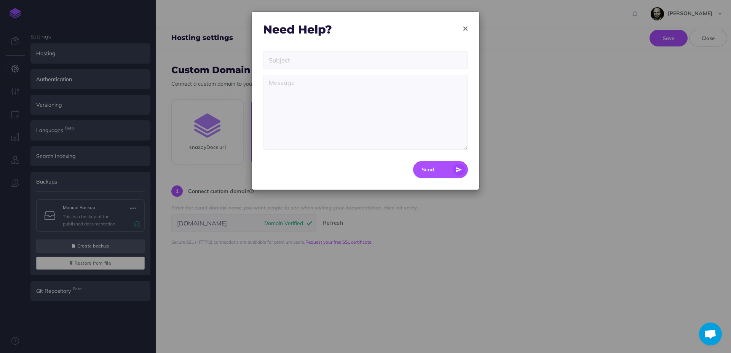
click at [464, 26] on icon "button" at bounding box center [466, 28] width 4 height 5
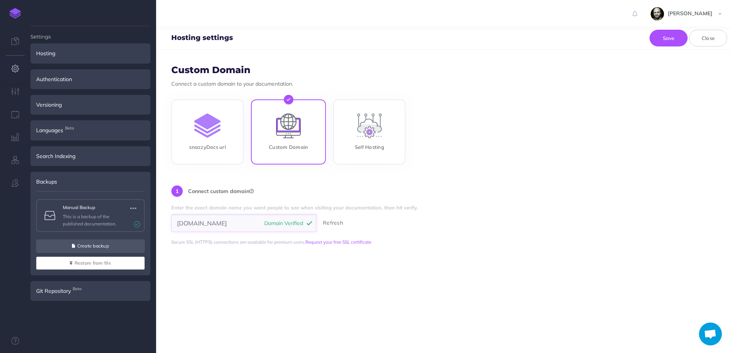
drag, startPoint x: 177, startPoint y: 225, endPoint x: 368, endPoint y: 216, distance: 191.8
click at [368, 216] on div "[DOMAIN_NAME] Domain Verified Refresh" at bounding box center [307, 223] width 272 height 18
click at [198, 225] on input "[DOMAIN_NAME]" at bounding box center [243, 223] width 145 height 18
click at [190, 221] on input "[DOMAIN_NAME]" at bounding box center [243, 223] width 145 height 18
drag, startPoint x: 177, startPoint y: 224, endPoint x: 311, endPoint y: 214, distance: 134.9
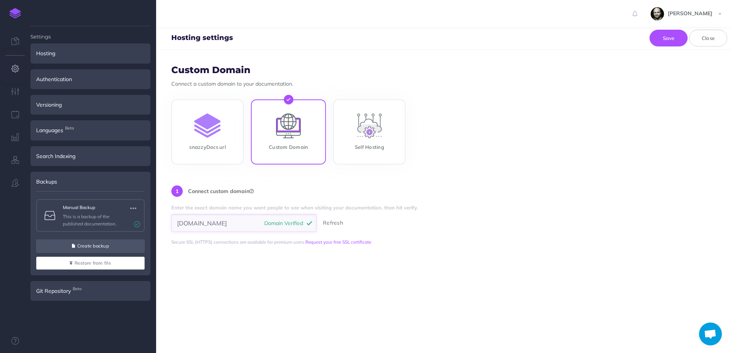
click at [313, 219] on input "[DOMAIN_NAME]" at bounding box center [243, 223] width 145 height 18
click at [268, 304] on form "Custom Domain Connect a custom domain to your documentation. snazzyDocs url Cus…" at bounding box center [443, 201] width 575 height 303
click at [299, 299] on form "Custom Domain Connect a custom domain to your documentation. snazzyDocs url Cus…" at bounding box center [443, 201] width 575 height 303
